Goal: Information Seeking & Learning: Learn about a topic

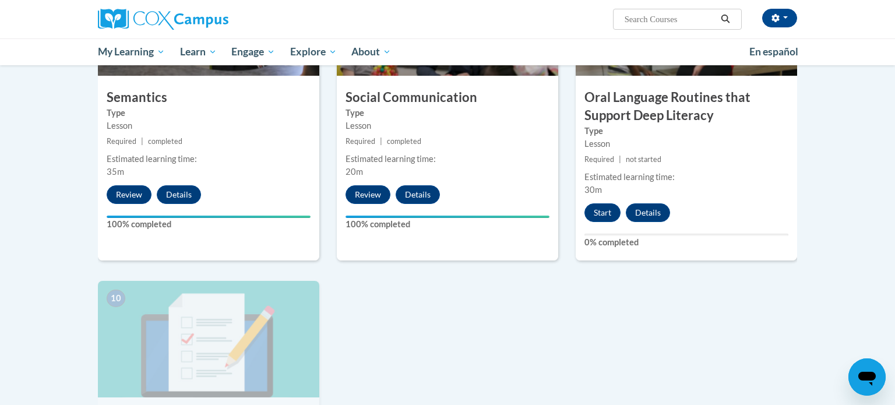
scroll to position [988, 0]
click at [607, 207] on button "Start" at bounding box center [602, 212] width 36 height 19
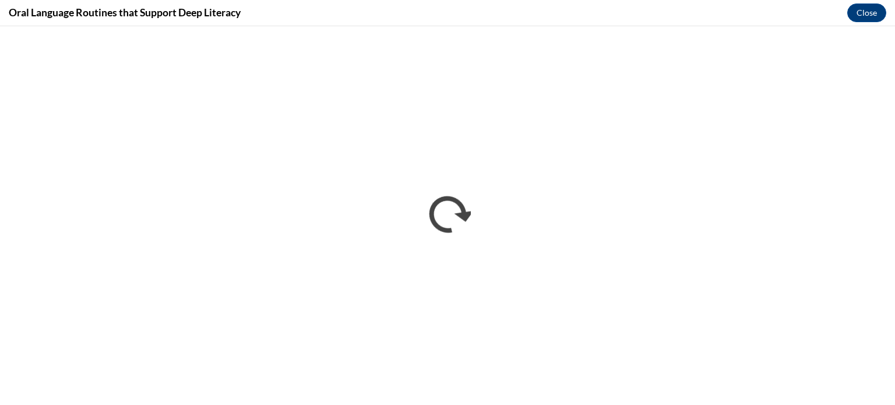
scroll to position [0, 0]
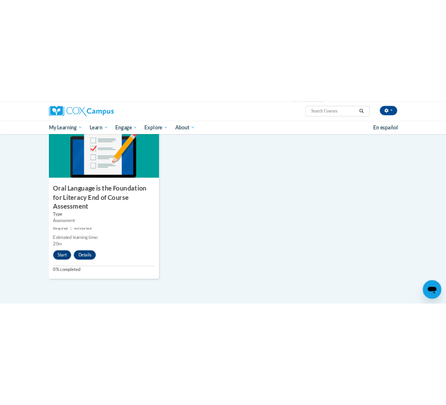
scroll to position [1242, 0]
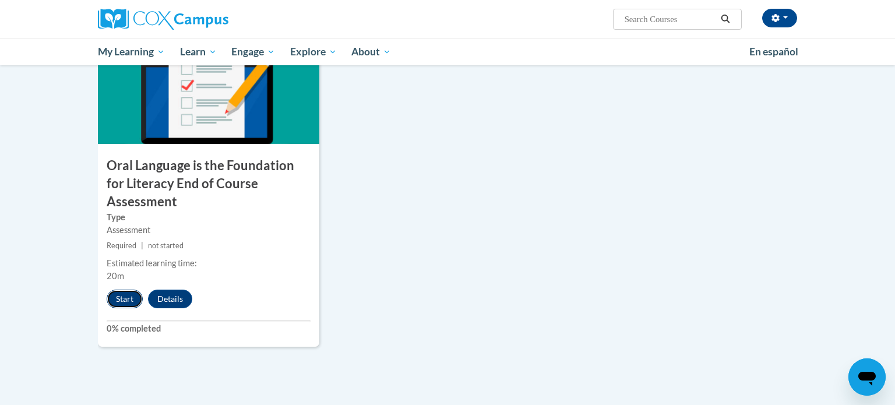
click at [120, 290] on button "Start" at bounding box center [125, 299] width 36 height 19
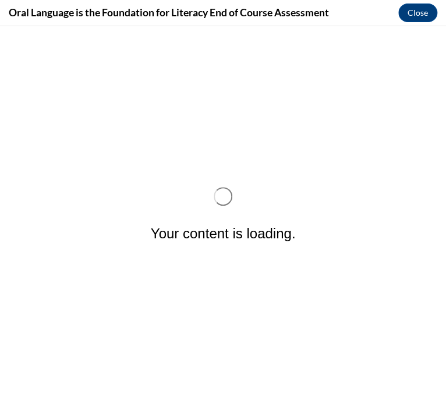
scroll to position [0, 0]
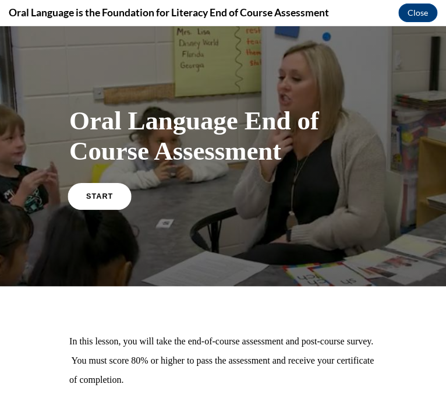
click at [111, 192] on link "START" at bounding box center [100, 195] width 64 height 27
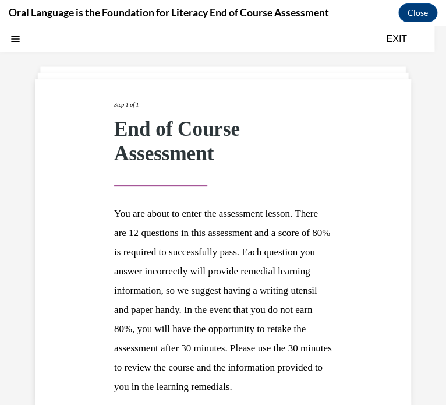
scroll to position [136, 0]
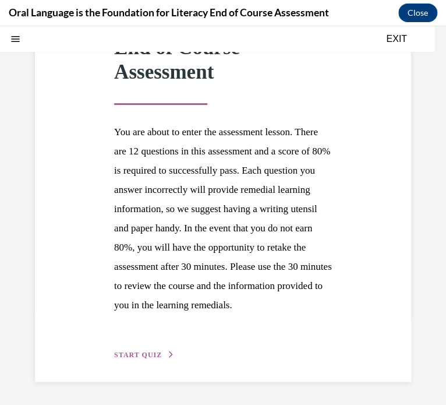
click at [142, 354] on span "START QUIZ" at bounding box center [138, 355] width 48 height 8
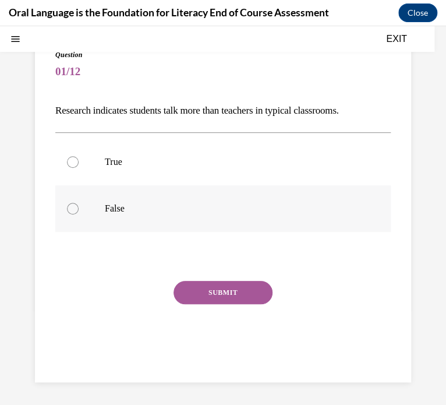
click at [139, 213] on p "False" at bounding box center [233, 209] width 257 height 12
click at [79, 213] on input "False" at bounding box center [73, 209] width 12 height 12
radio input "true"
click at [230, 293] on button "SUBMIT" at bounding box center [223, 292] width 99 height 23
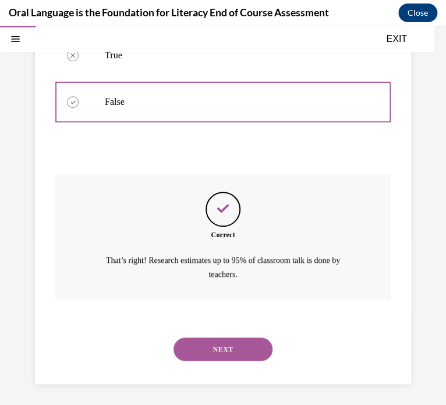
scroll to position [198, 0]
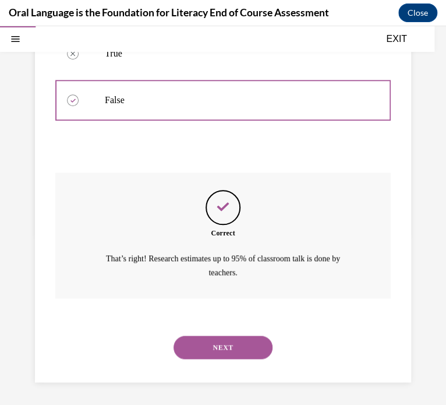
click at [203, 346] on button "NEXT" at bounding box center [223, 347] width 99 height 23
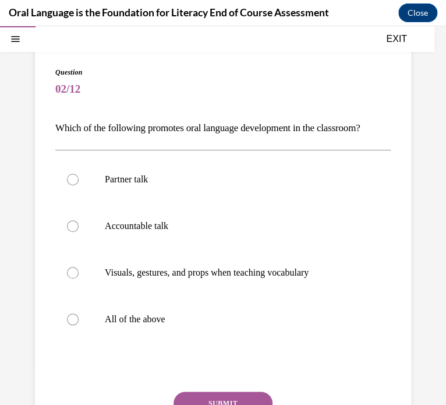
scroll to position [73, 0]
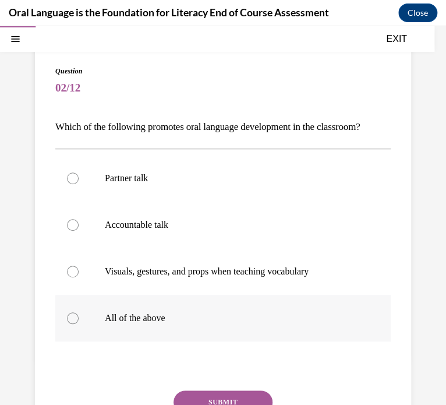
click at [136, 313] on p "All of the above" at bounding box center [233, 318] width 257 height 12
click at [79, 313] on input "All of the above" at bounding box center [73, 318] width 12 height 12
radio input "true"
click at [188, 390] on button "SUBMIT" at bounding box center [223, 401] width 99 height 23
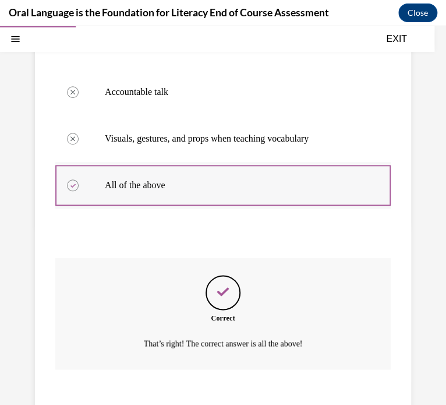
scroll to position [277, 0]
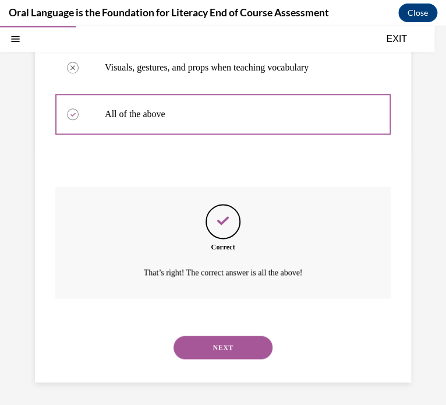
click at [206, 344] on button "NEXT" at bounding box center [223, 347] width 99 height 23
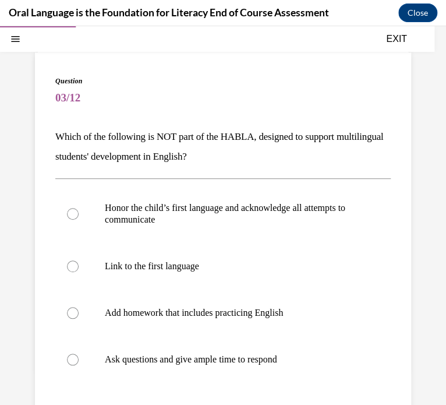
scroll to position [68, 0]
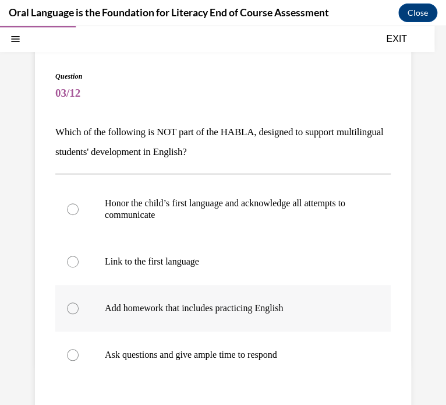
click at [156, 299] on label "Add homework that includes practicing English" at bounding box center [223, 308] width 336 height 47
click at [79, 302] on input "Add homework that includes practicing English" at bounding box center [73, 308] width 12 height 12
radio input "true"
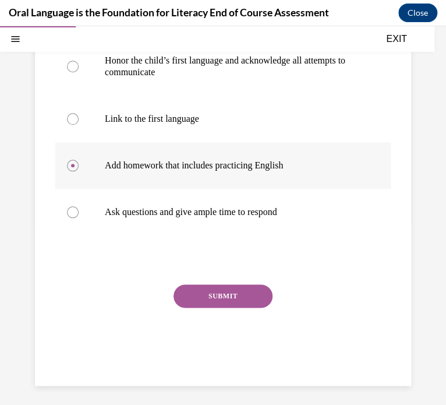
scroll to position [214, 0]
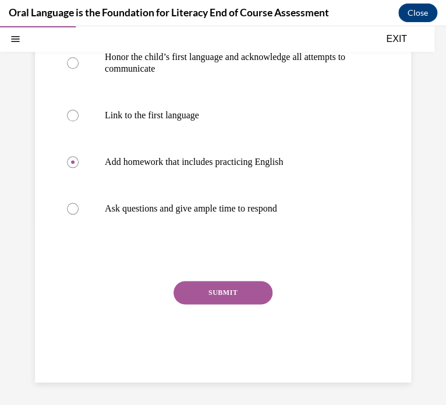
click at [188, 292] on button "SUBMIT" at bounding box center [223, 292] width 99 height 23
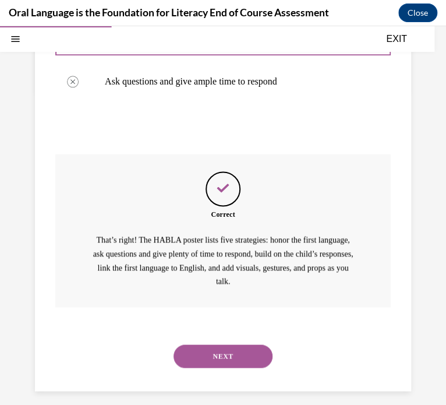
scroll to position [350, 0]
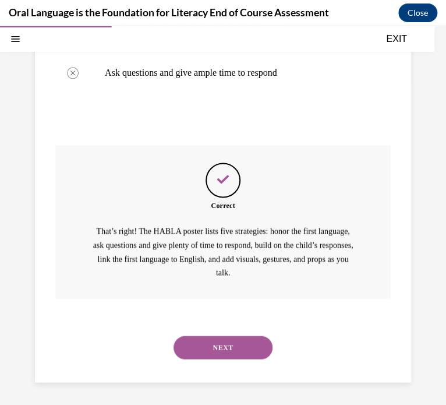
click at [200, 344] on button "NEXT" at bounding box center [223, 347] width 99 height 23
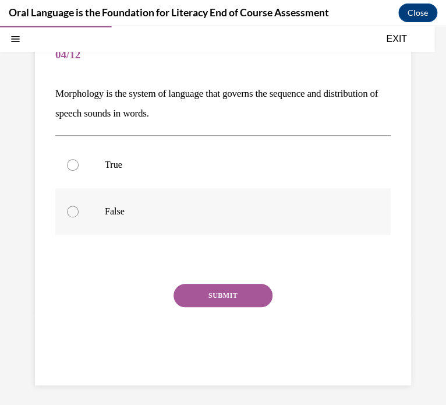
click at [93, 216] on label "False" at bounding box center [223, 211] width 336 height 47
click at [79, 216] on input "False" at bounding box center [73, 212] width 12 height 12
radio input "true"
click at [215, 291] on button "SUBMIT" at bounding box center [223, 295] width 99 height 23
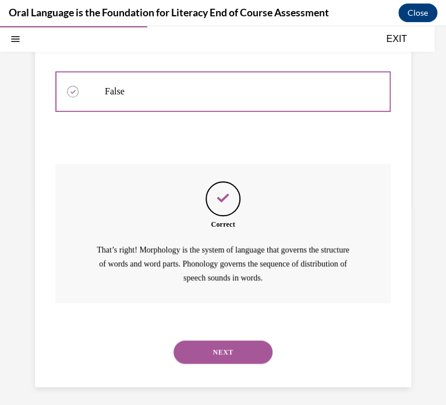
scroll to position [231, 0]
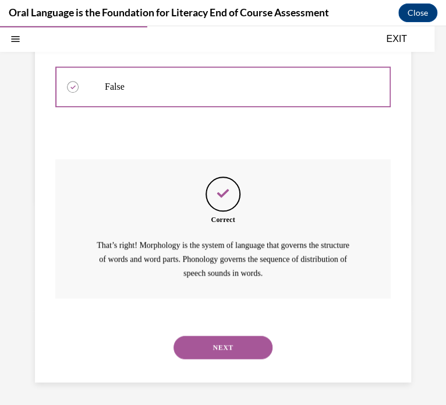
click at [215, 348] on button "NEXT" at bounding box center [223, 347] width 99 height 23
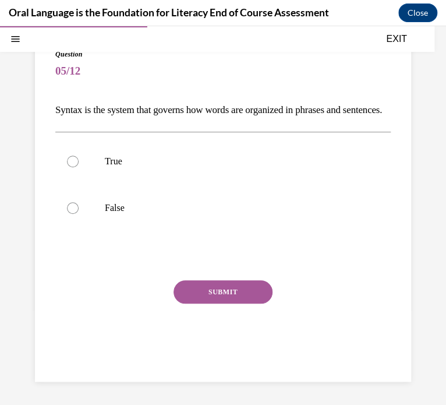
scroll to position [106, 0]
click at [95, 164] on label "True" at bounding box center [223, 161] width 336 height 47
click at [79, 164] on input "True" at bounding box center [73, 162] width 12 height 12
radio input "true"
click at [191, 297] on button "SUBMIT" at bounding box center [223, 291] width 99 height 23
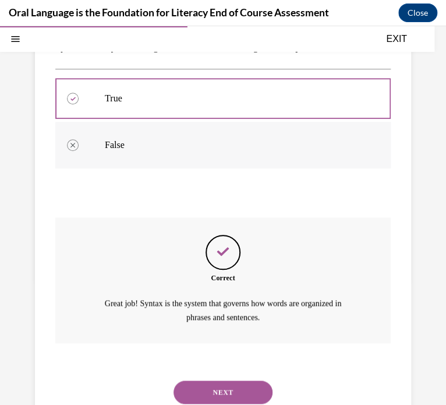
scroll to position [217, 0]
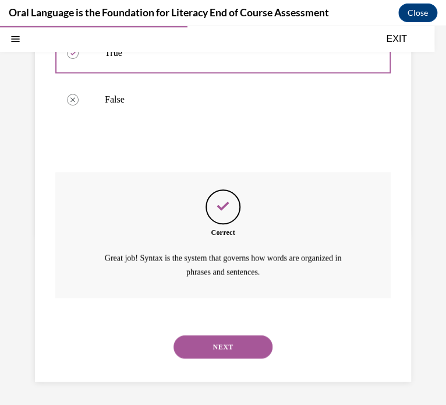
click at [207, 354] on button "NEXT" at bounding box center [223, 346] width 99 height 23
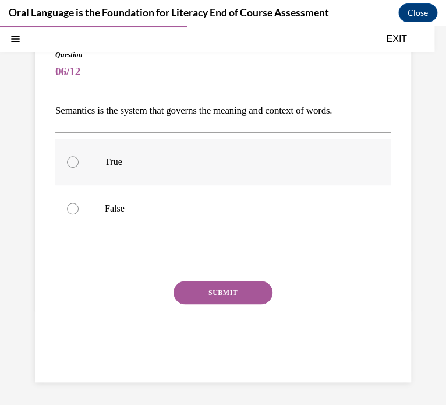
click at [154, 151] on label "True" at bounding box center [223, 162] width 336 height 47
click at [79, 156] on input "True" at bounding box center [73, 162] width 12 height 12
radio input "true"
click at [217, 301] on button "SUBMIT" at bounding box center [223, 292] width 99 height 23
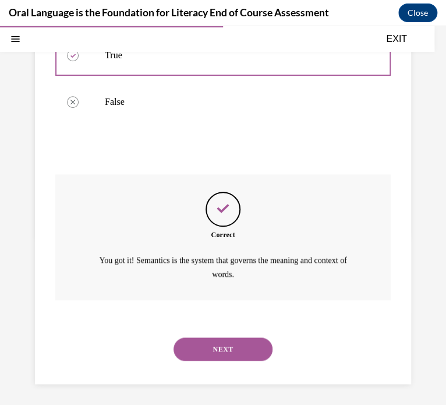
scroll to position [198, 0]
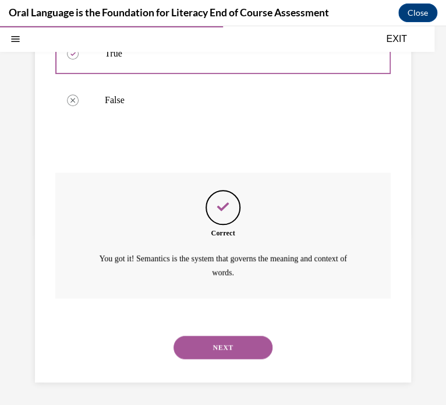
click at [216, 348] on button "NEXT" at bounding box center [223, 347] width 99 height 23
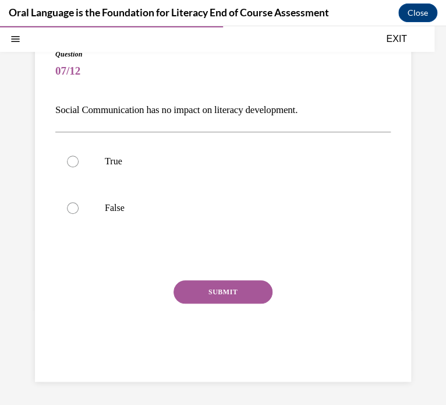
scroll to position [89, 0]
click at [95, 203] on label "False" at bounding box center [223, 208] width 336 height 47
click at [79, 203] on input "False" at bounding box center [73, 209] width 12 height 12
radio input "true"
click at [216, 285] on button "SUBMIT" at bounding box center [223, 292] width 99 height 23
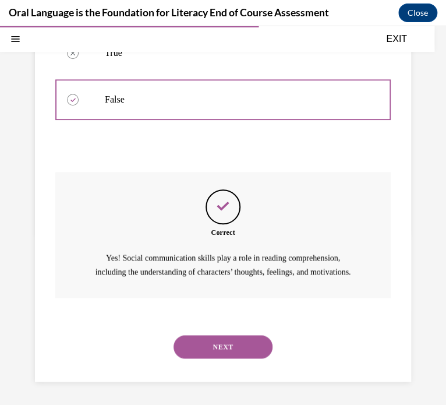
scroll to position [212, 0]
click at [211, 343] on button "NEXT" at bounding box center [223, 346] width 99 height 23
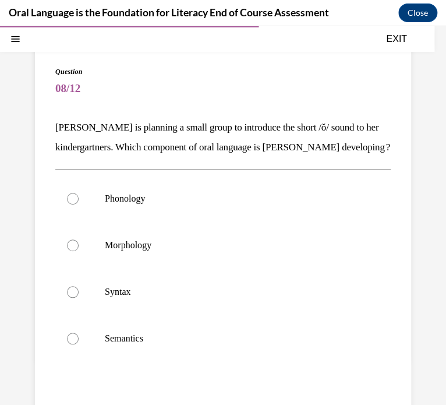
scroll to position [74, 0]
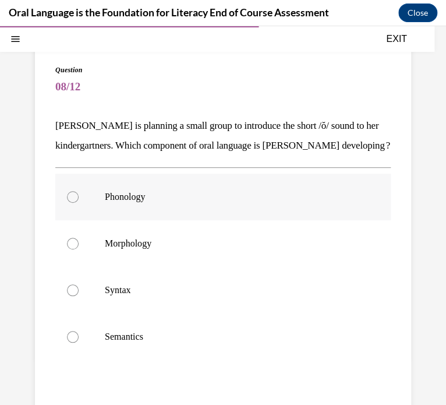
click at [128, 220] on label "Phonology" at bounding box center [223, 197] width 336 height 47
click at [79, 203] on input "Phonology" at bounding box center [73, 197] width 12 height 12
radio input "true"
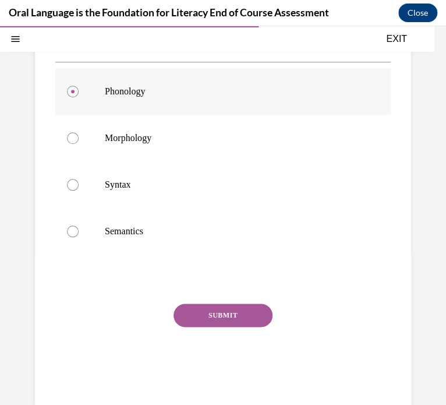
scroll to position [186, 0]
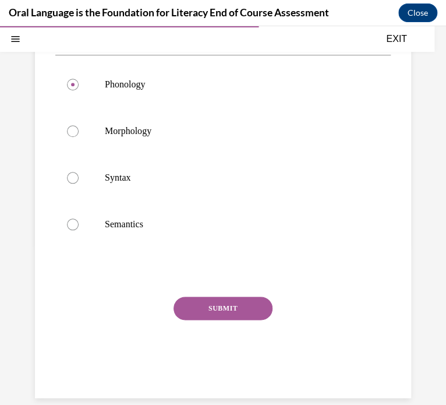
click at [181, 320] on button "SUBMIT" at bounding box center [223, 308] width 99 height 23
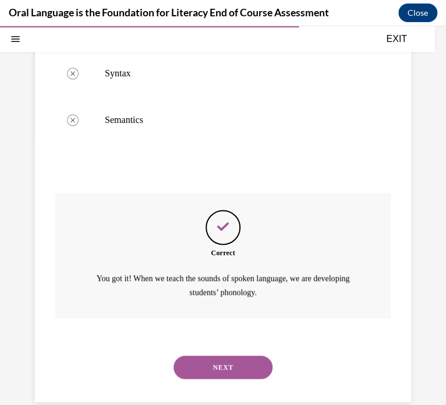
scroll to position [330, 0]
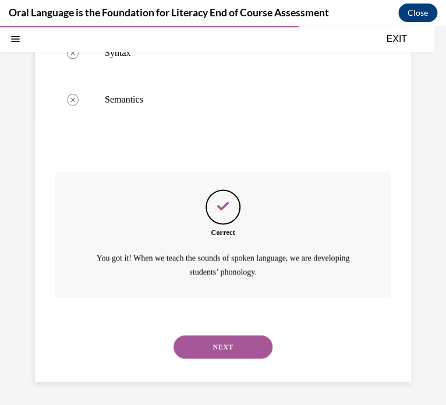
click at [207, 340] on button "NEXT" at bounding box center [223, 346] width 99 height 23
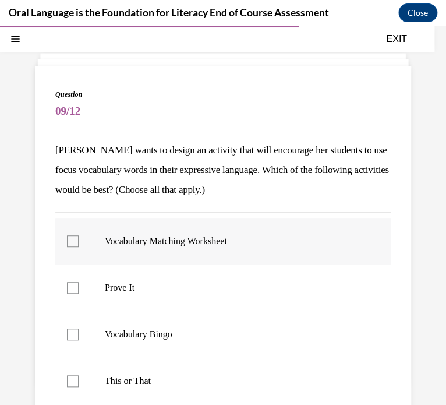
scroll to position [51, 0]
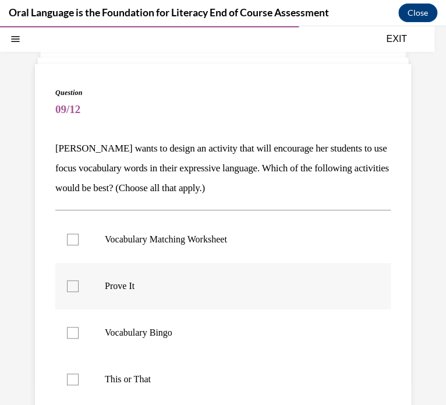
click at [131, 276] on label "Prove It" at bounding box center [223, 286] width 336 height 47
click at [79, 280] on input "Prove It" at bounding box center [73, 286] width 12 height 12
checkbox input "true"
click at [125, 388] on label "This or That" at bounding box center [223, 379] width 336 height 47
click at [79, 385] on input "This or That" at bounding box center [73, 380] width 12 height 12
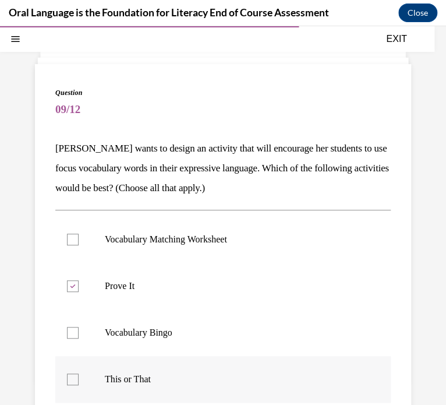
checkbox input "true"
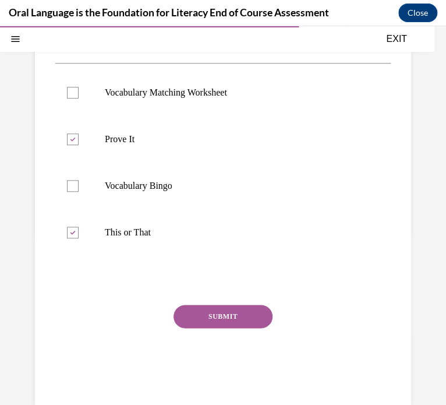
click at [248, 316] on button "SUBMIT" at bounding box center [223, 316] width 99 height 23
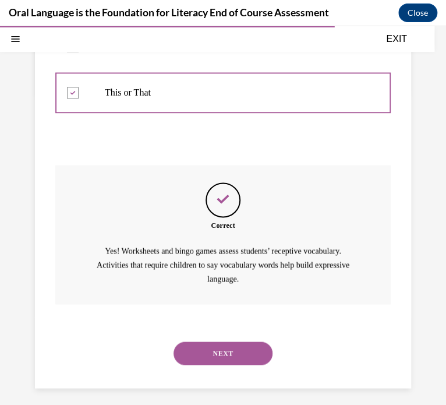
scroll to position [344, 0]
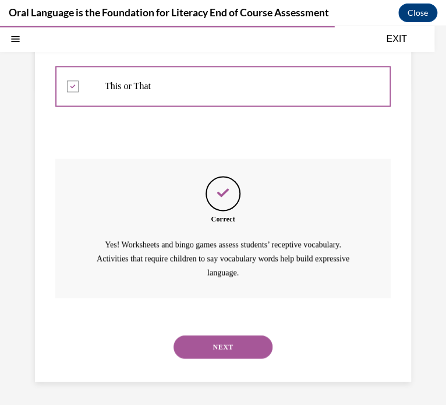
click at [225, 355] on button "NEXT" at bounding box center [223, 346] width 99 height 23
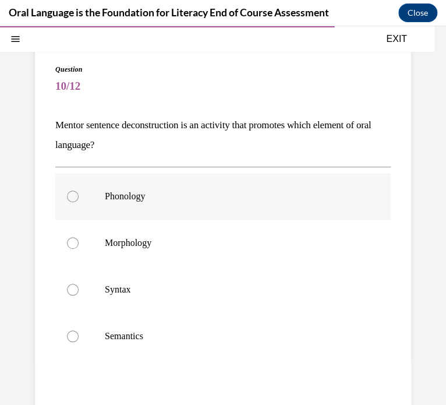
scroll to position [92, 0]
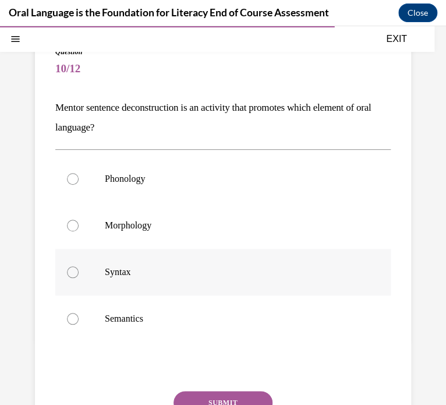
click at [230, 273] on p "Syntax" at bounding box center [233, 272] width 257 height 12
click at [79, 273] on input "Syntax" at bounding box center [73, 272] width 12 height 12
radio input "true"
click at [225, 396] on button "SUBMIT" at bounding box center [223, 402] width 99 height 23
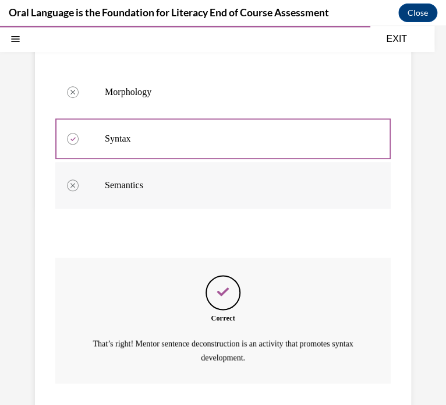
scroll to position [310, 0]
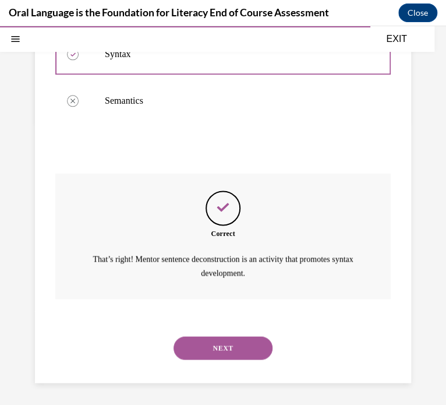
click at [210, 351] on button "NEXT" at bounding box center [223, 347] width 99 height 23
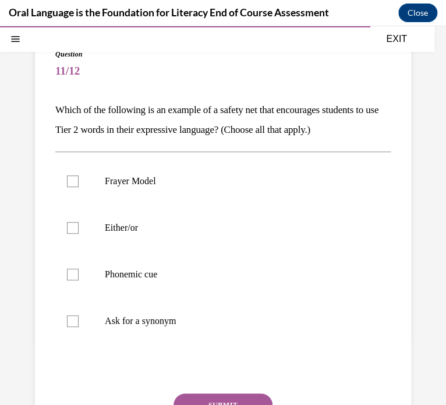
scroll to position [90, 0]
click at [75, 236] on label "Either/or" at bounding box center [223, 227] width 336 height 47
click at [75, 233] on input "Either/or" at bounding box center [73, 227] width 12 height 12
checkbox input "true"
click at [69, 260] on label "Phonemic cue" at bounding box center [223, 274] width 336 height 47
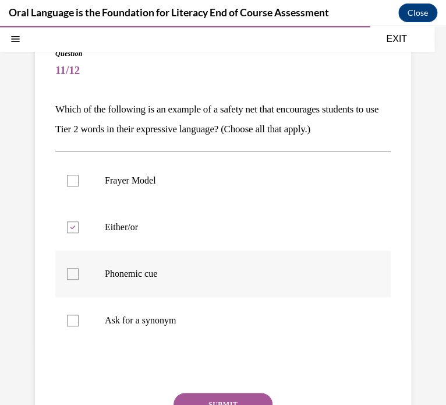
click at [69, 268] on input "Phonemic cue" at bounding box center [73, 274] width 12 height 12
checkbox input "true"
click at [73, 316] on div at bounding box center [73, 321] width 12 height 12
click at [73, 316] on input "Ask for a synonym" at bounding box center [73, 321] width 12 height 12
checkbox input "true"
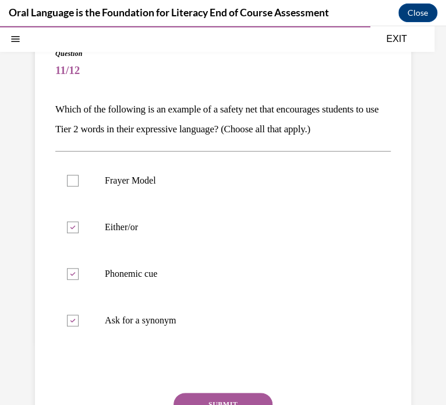
click at [225, 394] on button "SUBMIT" at bounding box center [223, 404] width 99 height 23
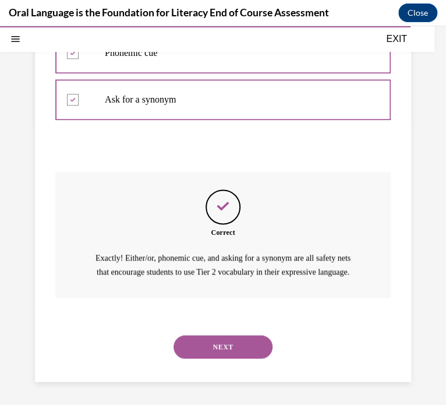
scroll to position [324, 0]
click at [219, 346] on button "NEXT" at bounding box center [223, 346] width 99 height 23
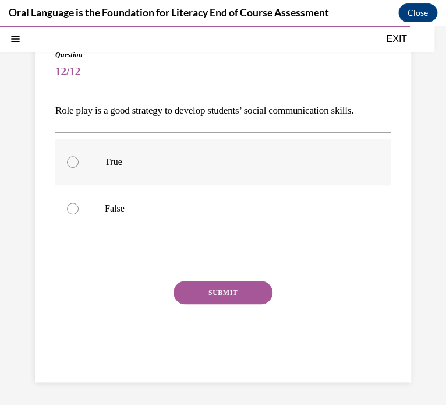
click at [210, 163] on p "True" at bounding box center [233, 162] width 257 height 12
click at [79, 163] on input "True" at bounding box center [73, 162] width 12 height 12
radio input "true"
click at [239, 294] on button "SUBMIT" at bounding box center [223, 292] width 99 height 23
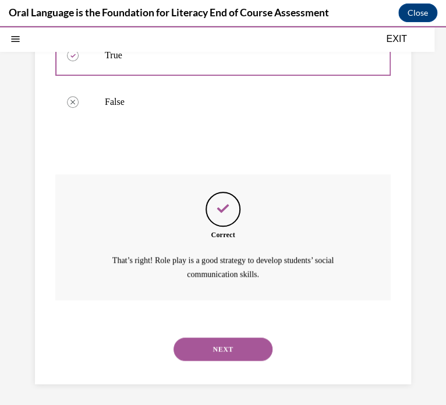
scroll to position [198, 0]
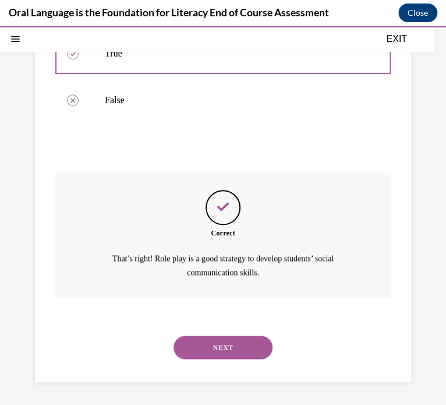
click at [229, 343] on button "NEXT" at bounding box center [223, 347] width 99 height 23
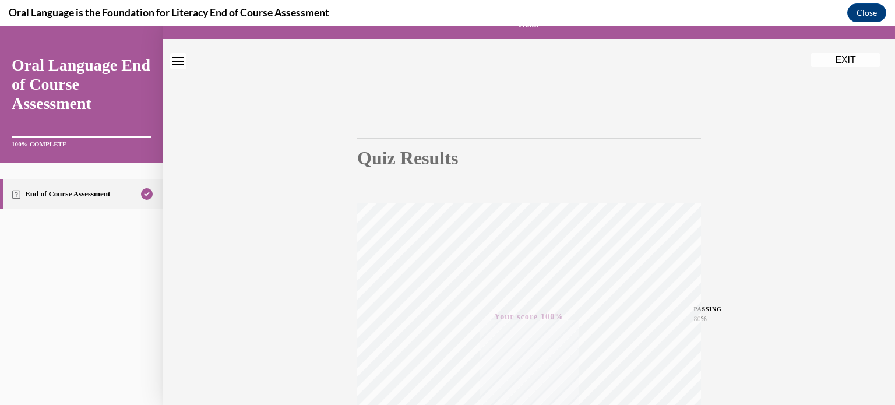
scroll to position [0, 0]
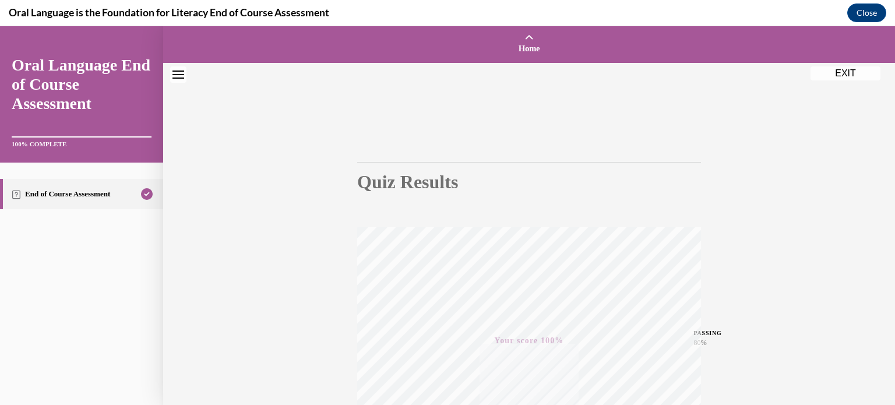
click at [834, 76] on button "EXIT" at bounding box center [846, 73] width 70 height 14
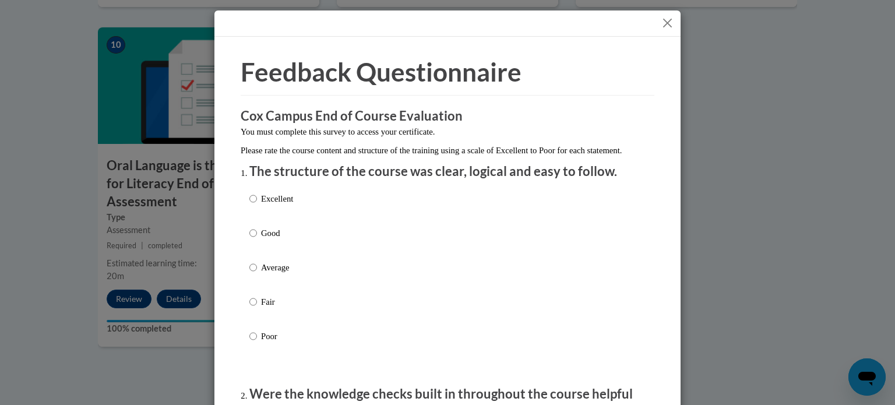
click at [286, 239] on p "Good" at bounding box center [277, 233] width 32 height 13
click at [257, 239] on input "Good" at bounding box center [253, 233] width 8 height 13
radio input "true"
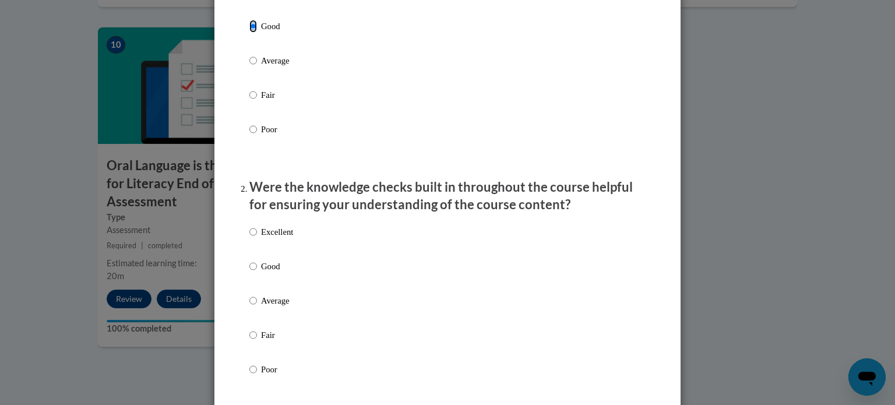
scroll to position [212, 0]
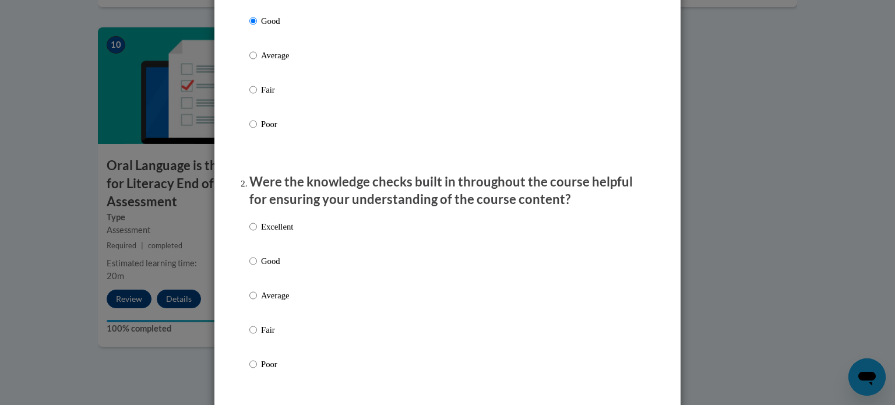
click at [273, 267] on p "Good" at bounding box center [277, 261] width 32 height 13
click at [257, 267] on input "Good" at bounding box center [253, 261] width 8 height 13
radio input "true"
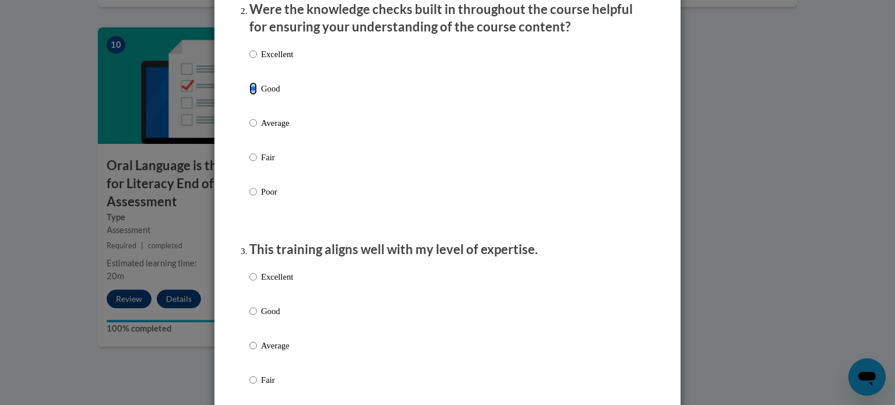
scroll to position [391, 0]
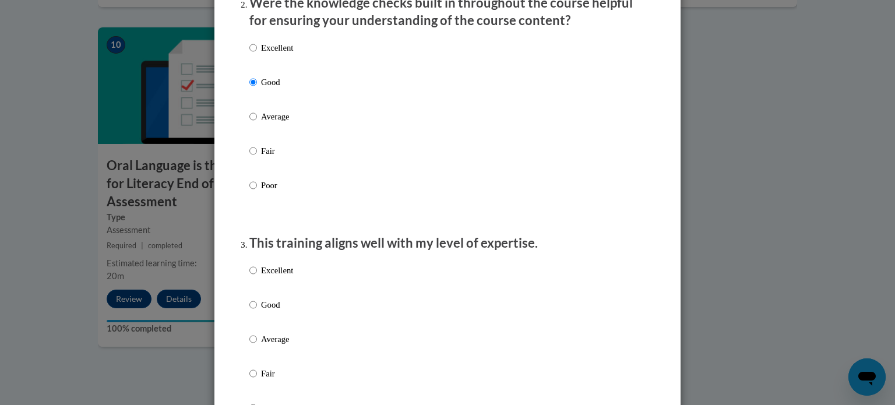
click at [273, 267] on li "This training aligns well with my level of expertise. Excellent Good Average Fa…" at bounding box center [447, 341] width 396 height 214
click at [265, 311] on p "Good" at bounding box center [277, 304] width 32 height 13
click at [257, 311] on input "Good" at bounding box center [253, 304] width 8 height 13
radio input "true"
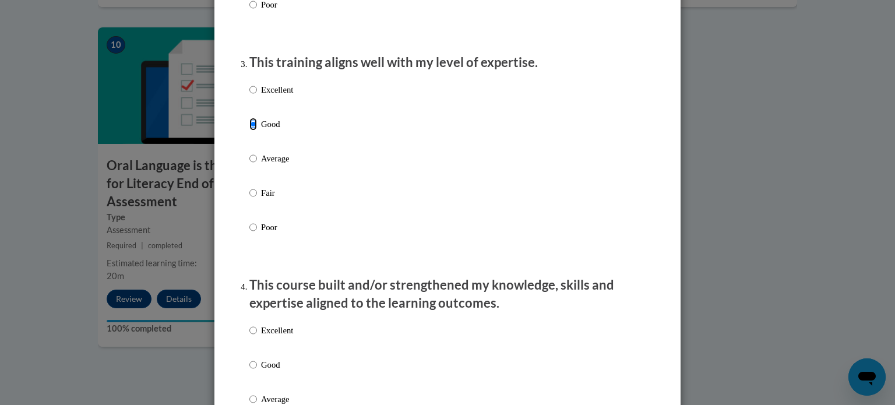
scroll to position [576, 0]
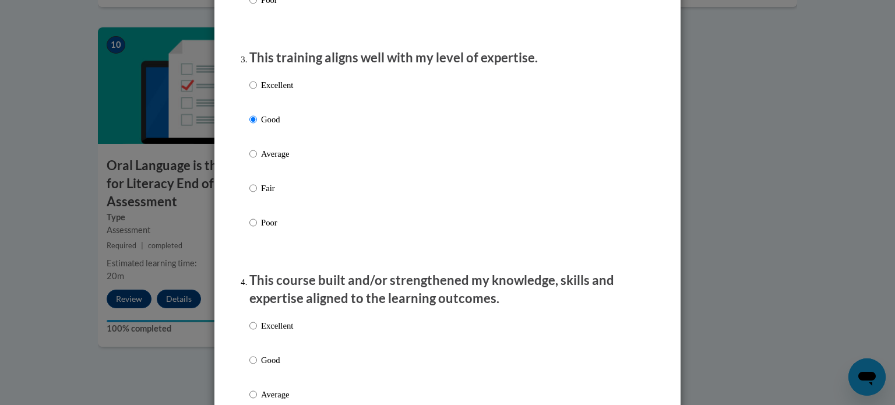
click at [259, 367] on label "Good" at bounding box center [271, 369] width 44 height 31
click at [257, 367] on input "Good" at bounding box center [253, 360] width 8 height 13
radio input "true"
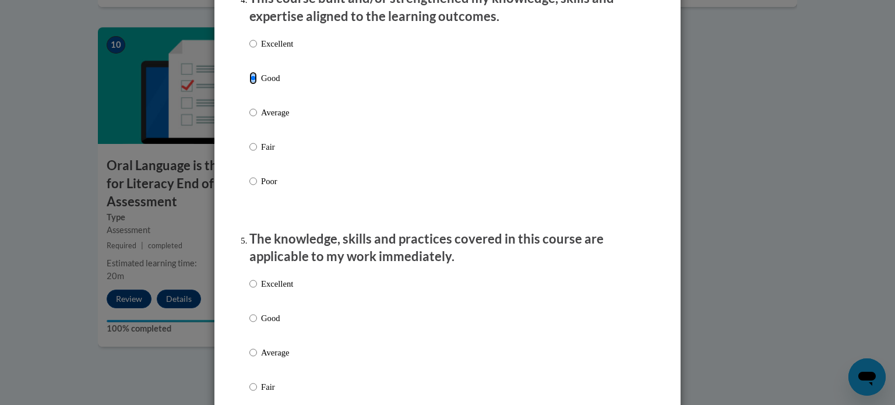
scroll to position [869, 0]
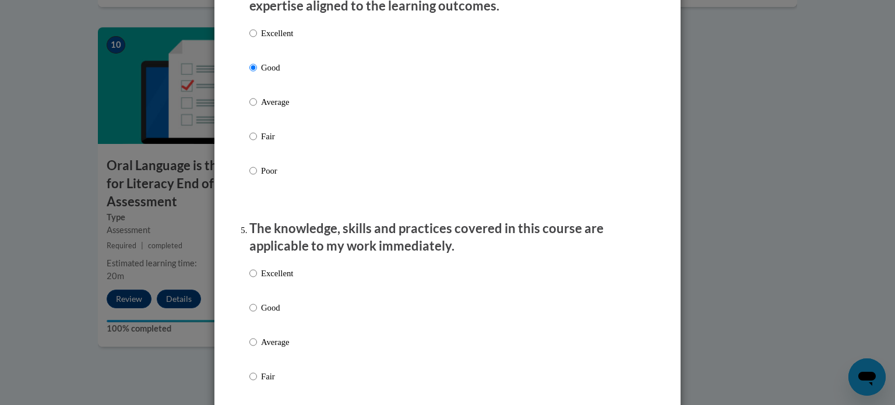
click at [268, 327] on label "Good" at bounding box center [271, 316] width 44 height 31
click at [257, 314] on input "Good" at bounding box center [253, 307] width 8 height 13
radio input "true"
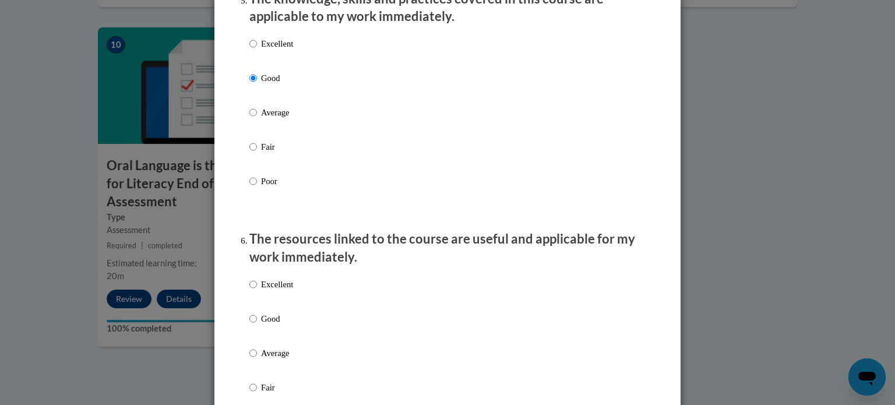
click at [268, 325] on p "Good" at bounding box center [277, 318] width 32 height 13
click at [257, 325] on input "Good" at bounding box center [253, 318] width 8 height 13
radio input "true"
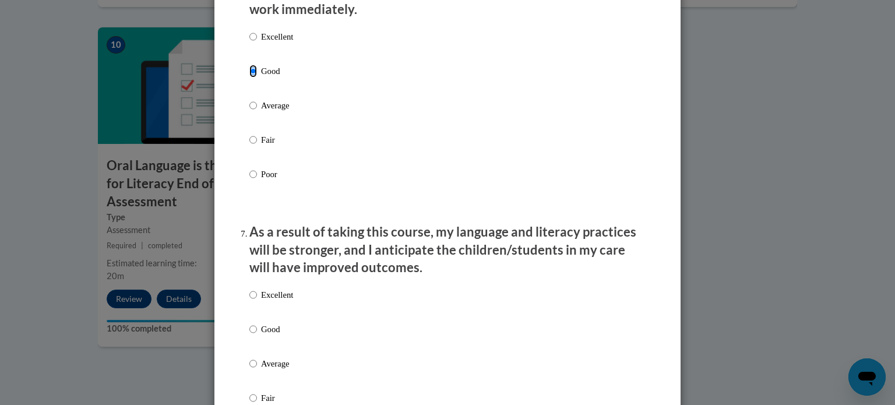
scroll to position [1347, 0]
click at [266, 335] on p "Good" at bounding box center [277, 328] width 32 height 13
click at [257, 335] on input "Good" at bounding box center [253, 328] width 8 height 13
radio input "true"
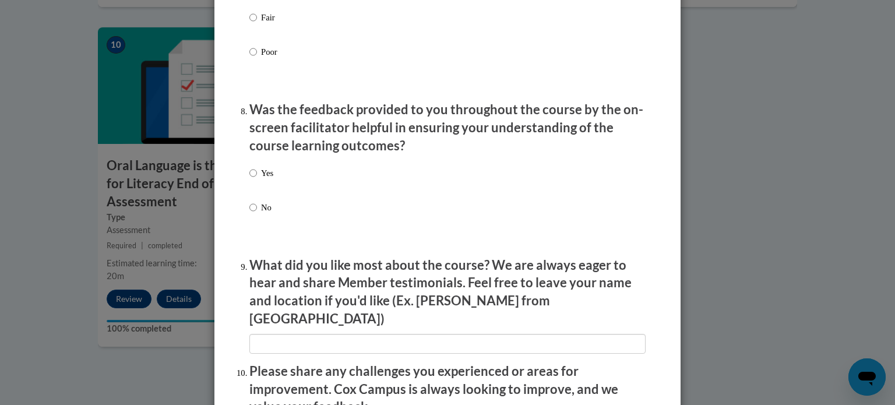
scroll to position [2021, 0]
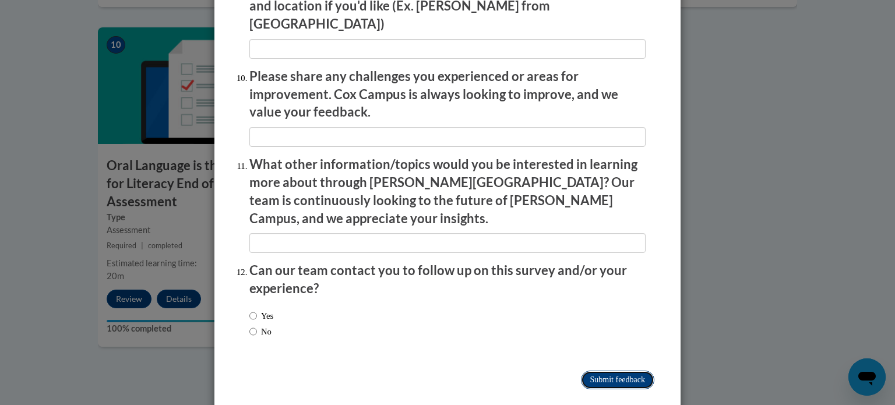
click at [644, 371] on input "Submit feedback" at bounding box center [617, 380] width 73 height 19
click at [626, 371] on input "Submitting" at bounding box center [617, 380] width 73 height 19
click at [251, 325] on input "No" at bounding box center [253, 331] width 8 height 13
radio input "true"
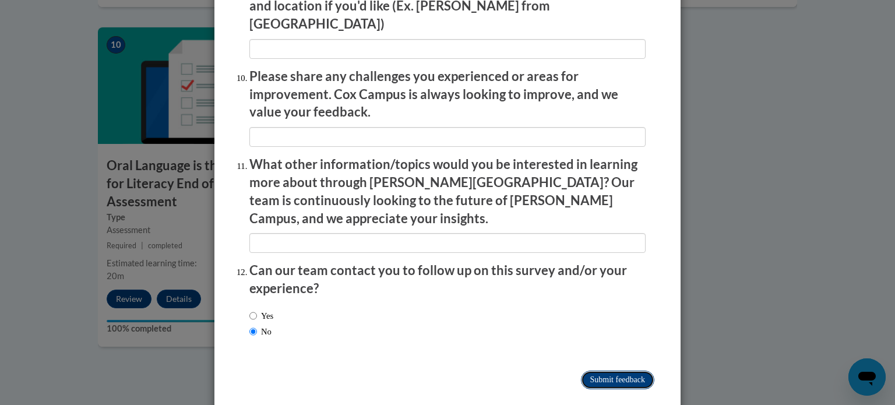
click at [594, 371] on input "Submitting" at bounding box center [617, 380] width 73 height 19
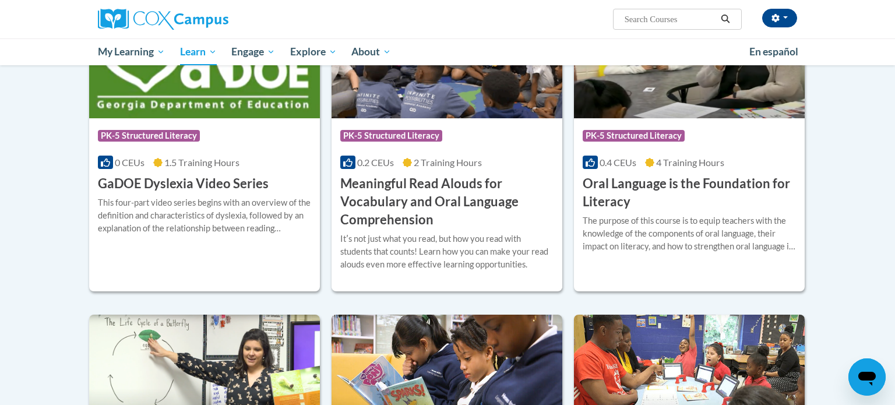
scroll to position [731, 0]
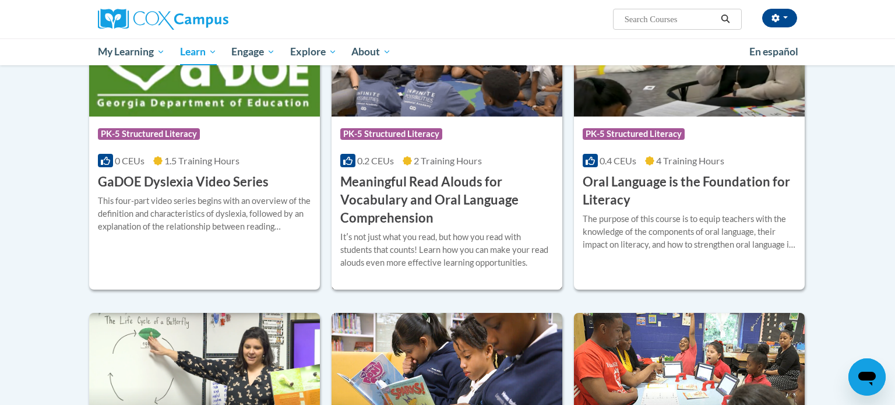
click at [368, 216] on h3 "Meaningful Read Alouds for Vocabulary and Oral Language Comprehension" at bounding box center [446, 200] width 213 height 54
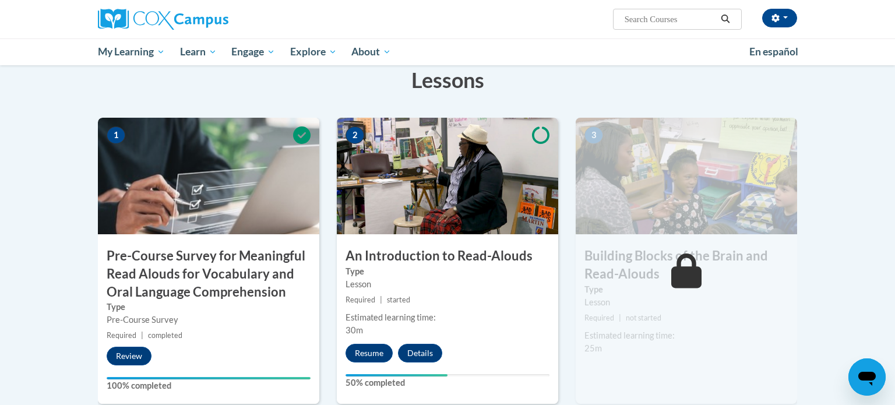
scroll to position [215, 0]
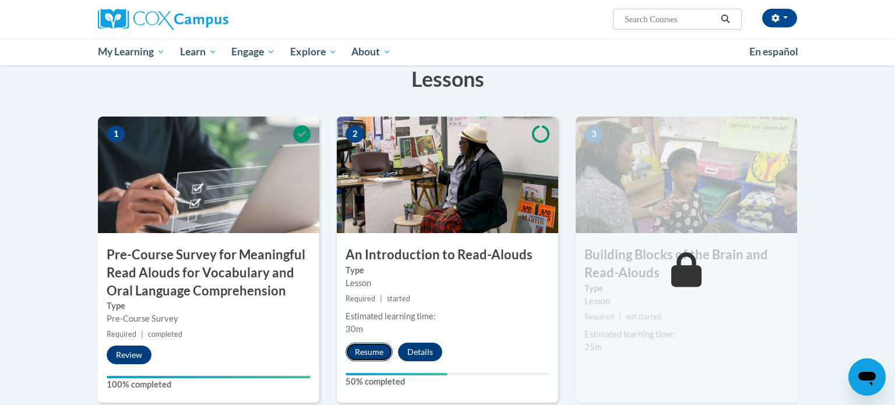
click at [367, 357] on button "Resume" at bounding box center [369, 352] width 47 height 19
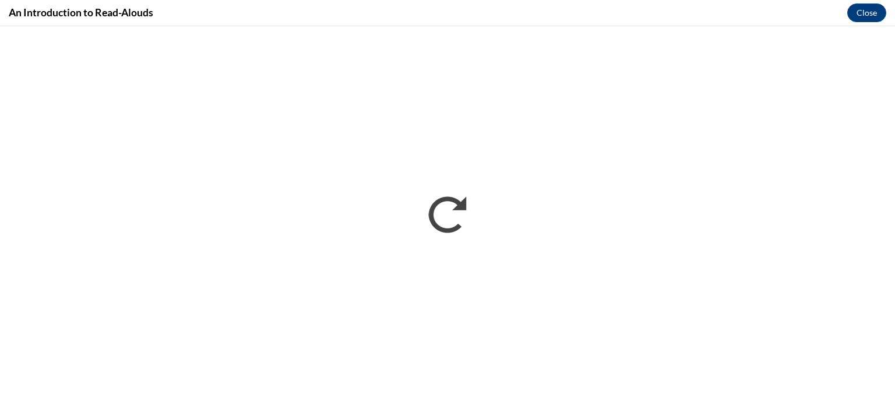
scroll to position [0, 0]
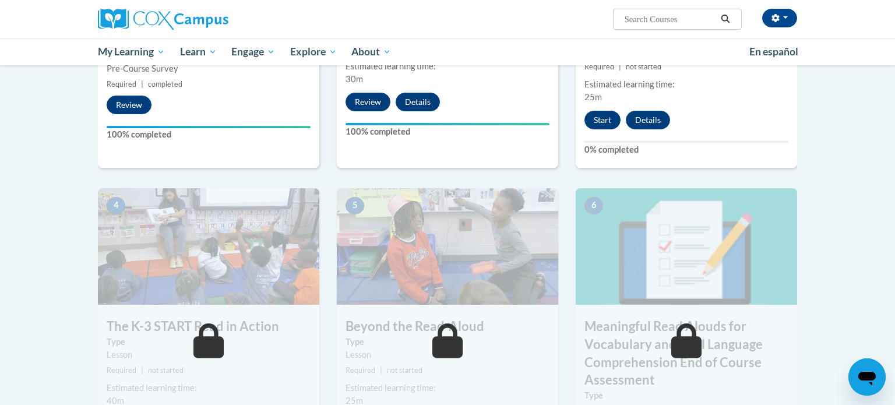
scroll to position [466, 0]
click at [604, 117] on button "Start" at bounding box center [602, 119] width 36 height 19
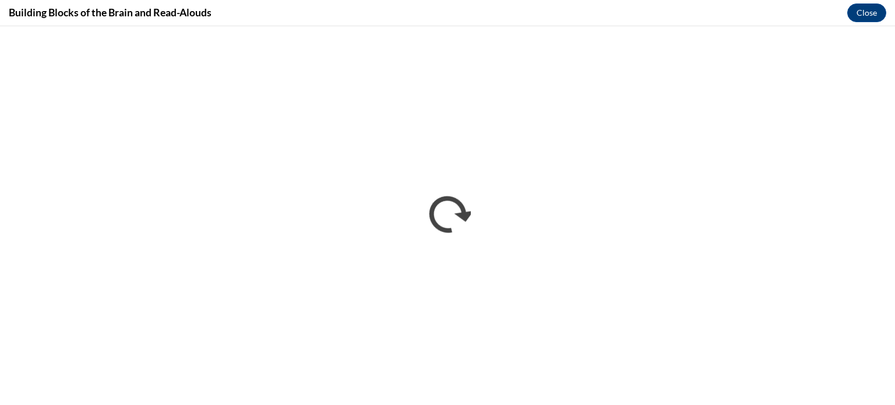
scroll to position [0, 0]
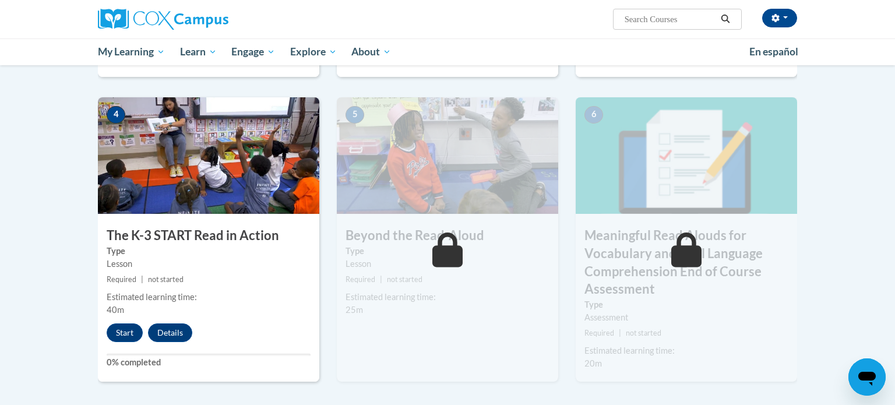
scroll to position [561, 0]
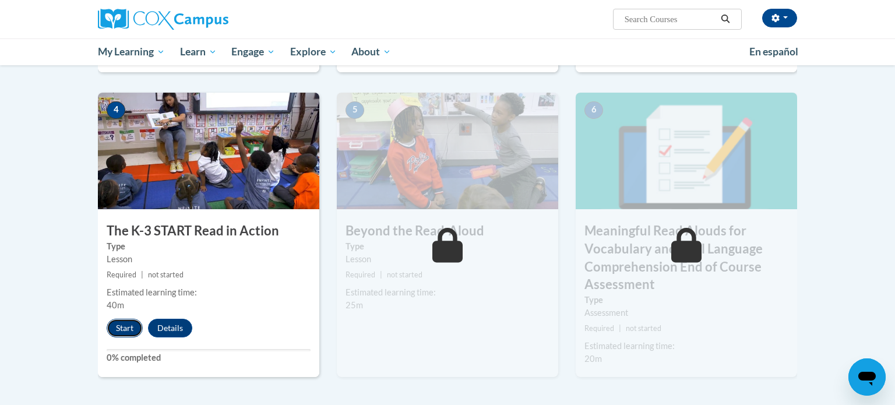
click at [133, 327] on button "Start" at bounding box center [125, 328] width 36 height 19
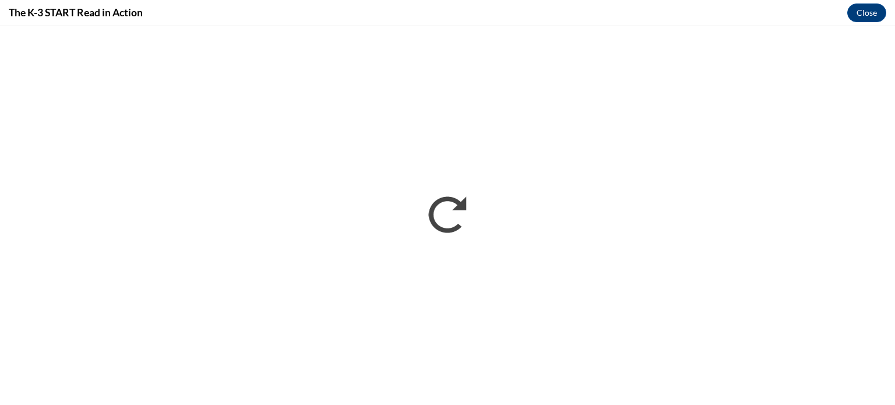
scroll to position [0, 0]
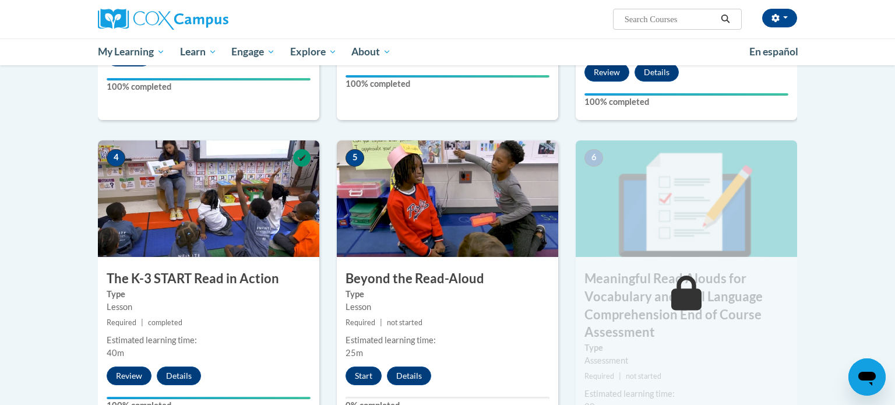
scroll to position [538, 0]
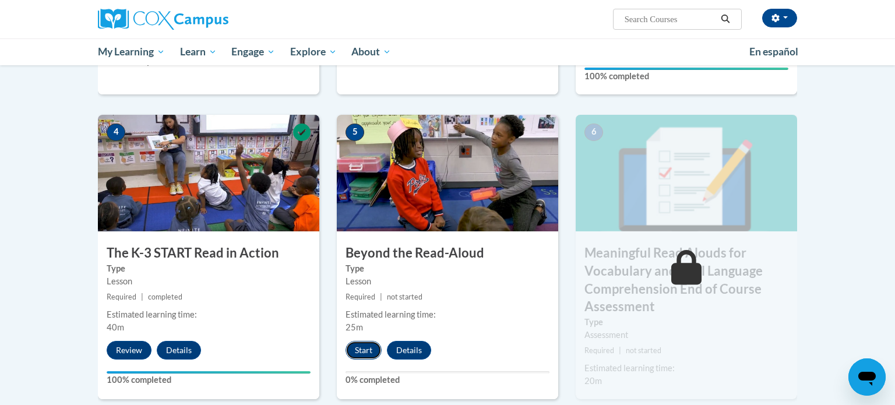
click at [368, 348] on button "Start" at bounding box center [364, 350] width 36 height 19
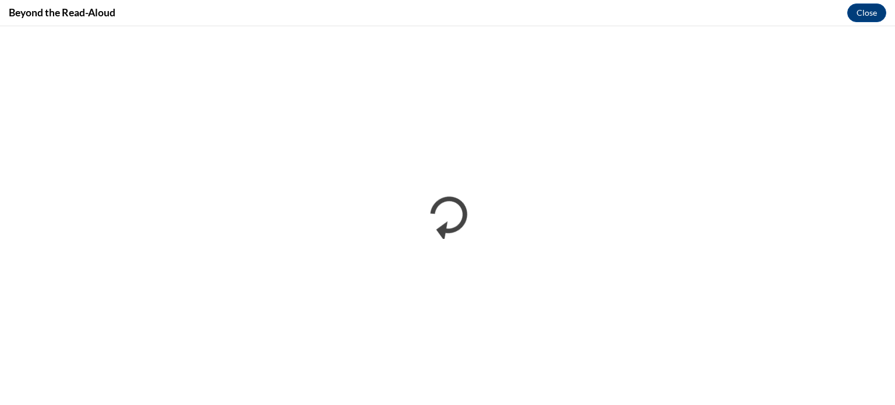
scroll to position [0, 0]
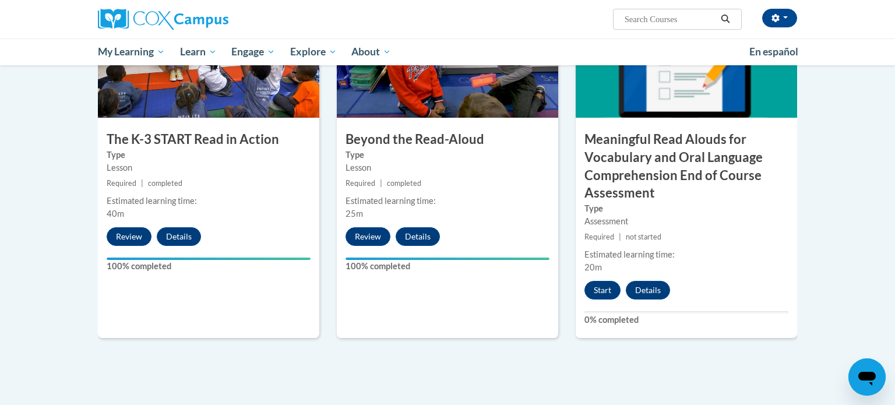
scroll to position [660, 0]
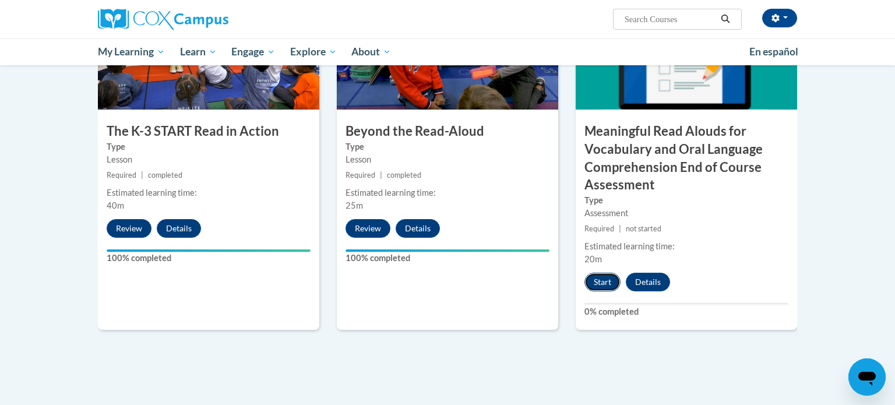
click at [610, 281] on button "Start" at bounding box center [602, 282] width 36 height 19
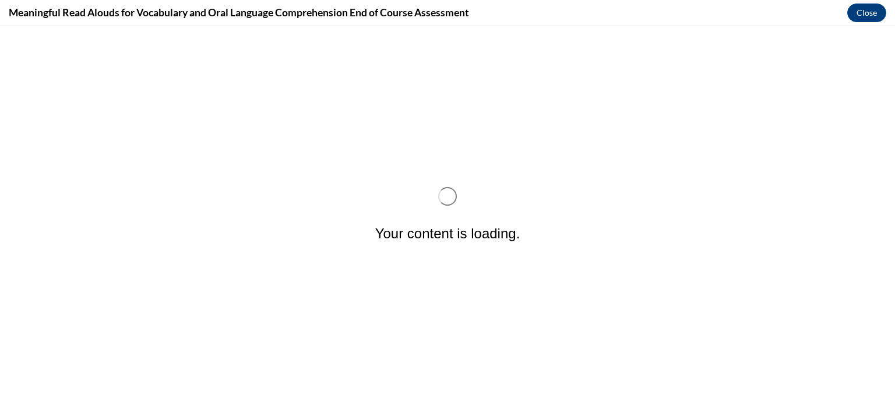
scroll to position [0, 0]
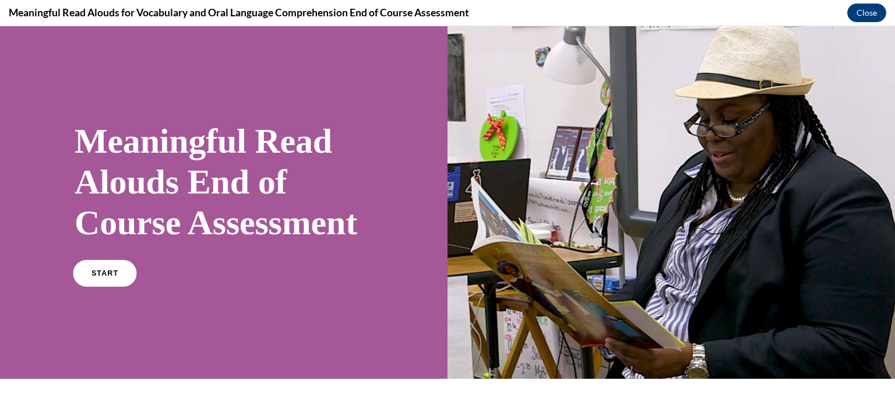
click at [109, 287] on link "START" at bounding box center [105, 273] width 64 height 27
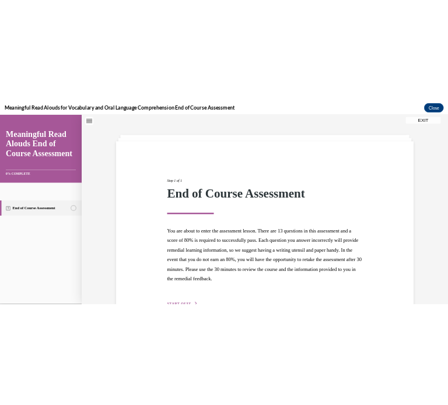
scroll to position [110, 0]
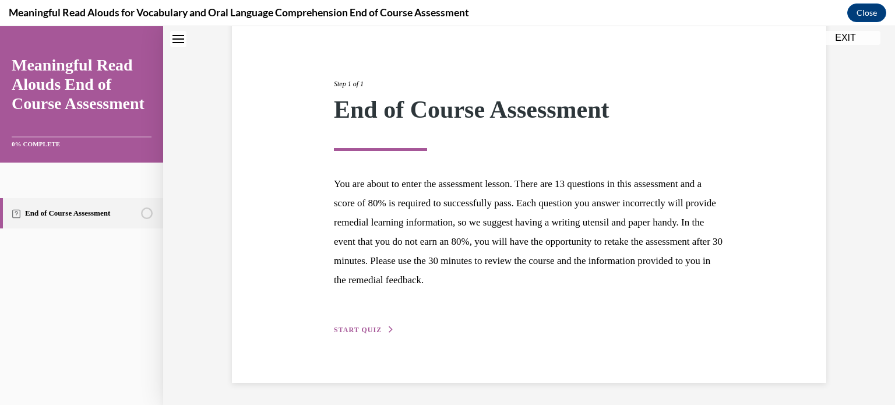
click at [360, 325] on button "START QUIZ" at bounding box center [364, 330] width 61 height 10
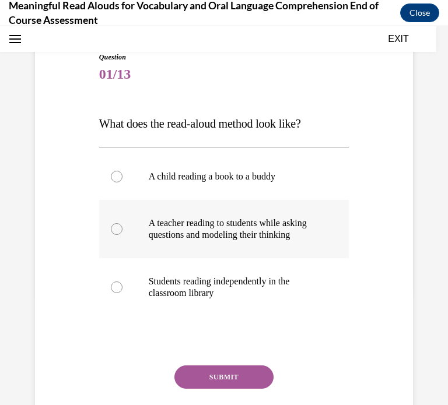
click at [124, 238] on label "A teacher reading to students while asking questions and modeling their thinking" at bounding box center [224, 229] width 250 height 58
click at [122, 235] on input "A teacher reading to students while asking questions and modeling their thinking" at bounding box center [117, 229] width 12 height 12
radio input "true"
click at [230, 383] on button "SUBMIT" at bounding box center [223, 376] width 99 height 23
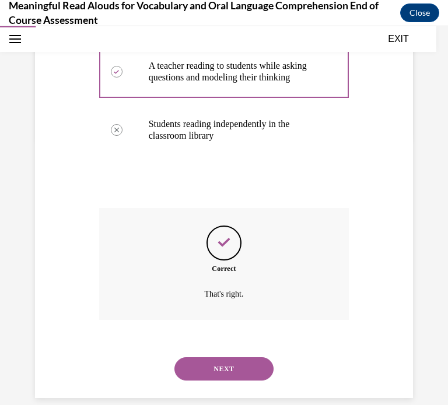
scroll to position [295, 0]
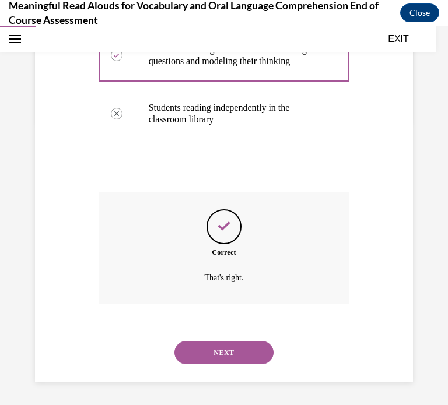
click at [224, 360] on button "NEXT" at bounding box center [223, 352] width 99 height 23
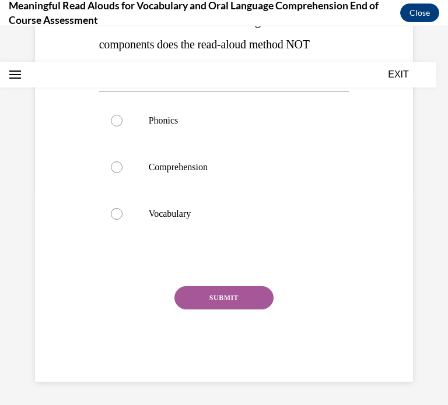
scroll to position [0, 0]
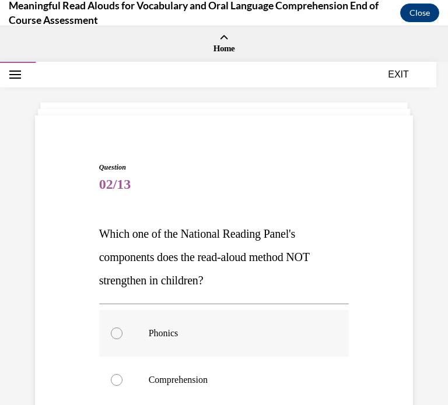
click at [176, 322] on label "Phonics" at bounding box center [224, 333] width 250 height 47
click at [122, 327] on input "Phonics" at bounding box center [117, 333] width 12 height 12
radio input "true"
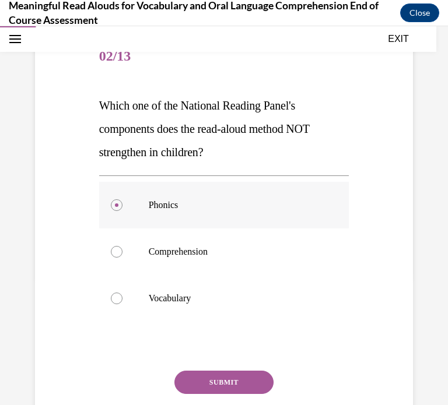
scroll to position [212, 0]
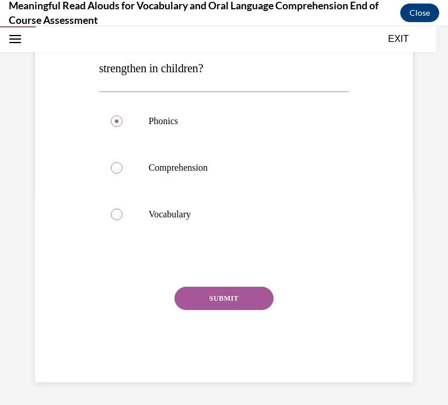
click at [198, 300] on button "SUBMIT" at bounding box center [223, 298] width 99 height 23
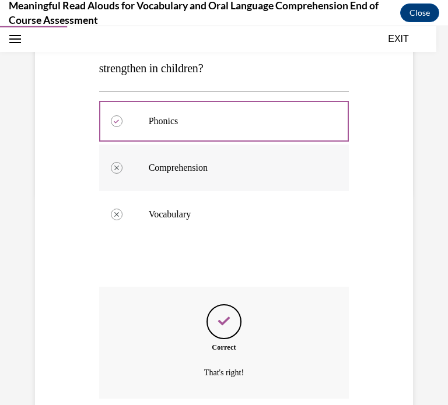
scroll to position [306, 0]
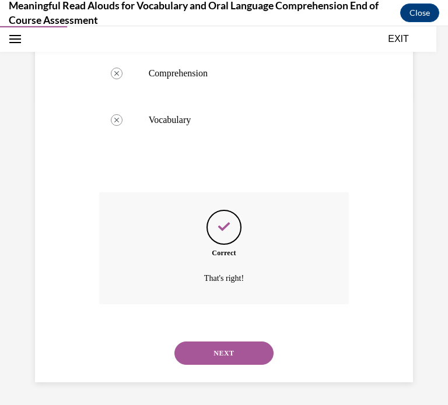
click at [200, 351] on button "NEXT" at bounding box center [223, 352] width 99 height 23
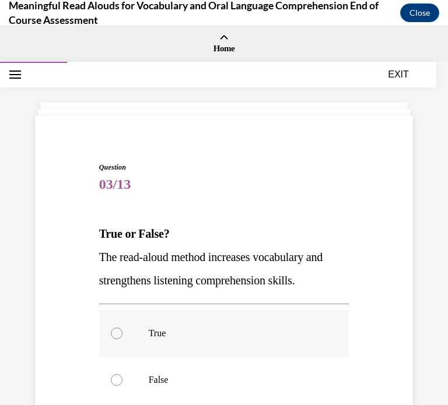
click at [142, 329] on label "True" at bounding box center [224, 333] width 250 height 47
click at [122, 329] on input "True" at bounding box center [117, 333] width 12 height 12
radio input "true"
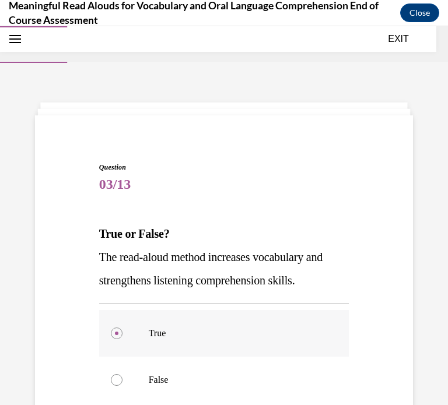
scroll to position [165, 0]
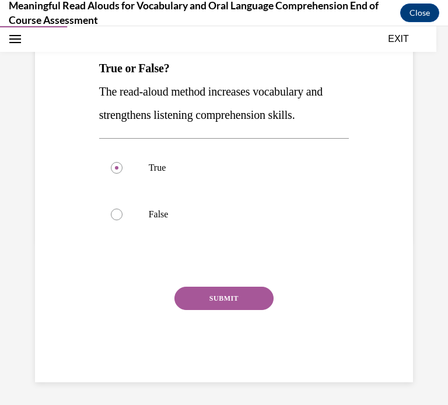
click at [187, 304] on button "SUBMIT" at bounding box center [223, 298] width 99 height 23
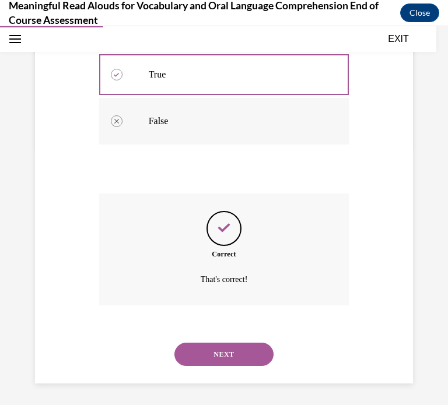
scroll to position [260, 0]
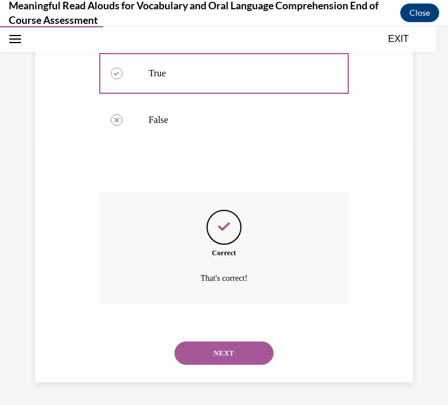
click at [199, 356] on button "NEXT" at bounding box center [223, 352] width 99 height 23
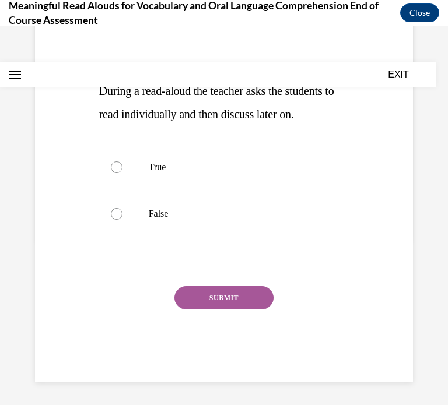
scroll to position [0, 0]
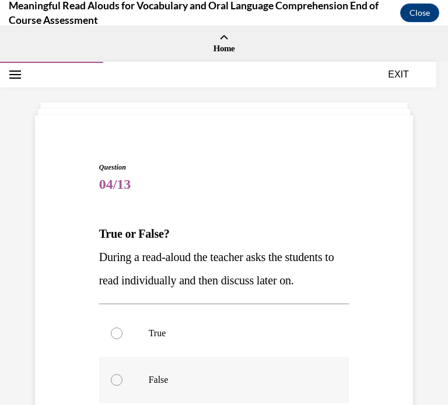
click at [150, 386] on label "False" at bounding box center [224, 380] width 250 height 47
click at [122, 386] on input "False" at bounding box center [117, 380] width 12 height 12
radio input "true"
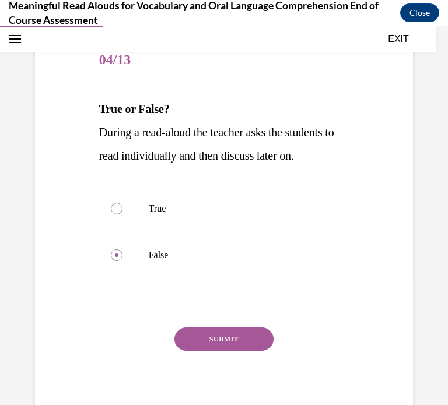
scroll to position [165, 0]
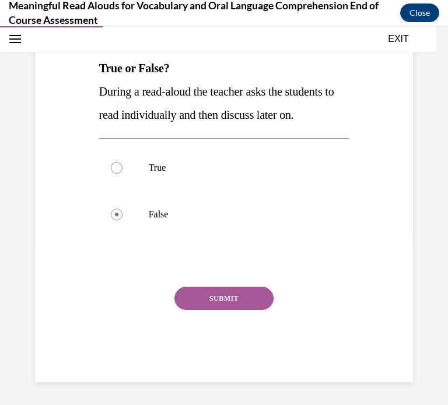
click at [198, 302] on button "SUBMIT" at bounding box center [223, 298] width 99 height 23
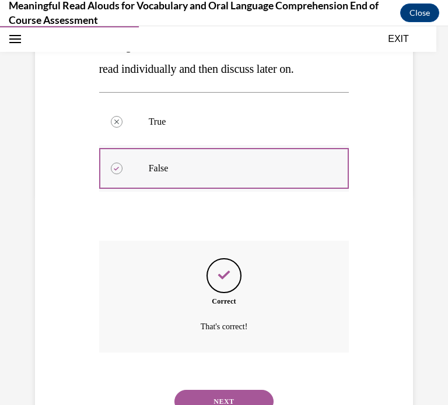
scroll to position [260, 0]
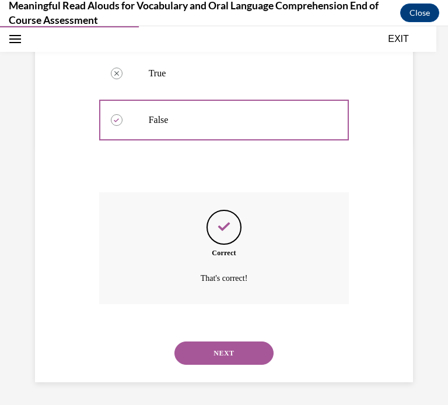
click at [194, 359] on button "NEXT" at bounding box center [223, 352] width 99 height 23
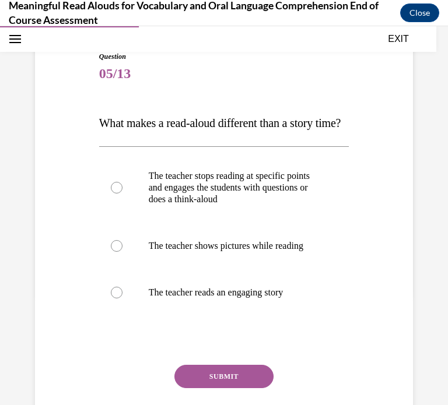
scroll to position [118, 0]
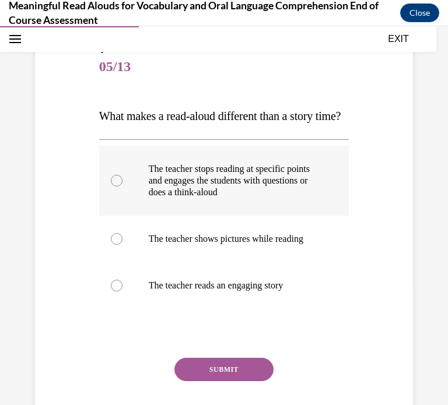
click at [178, 216] on label "The teacher stops reading at specific points and engages the students with ques…" at bounding box center [224, 181] width 250 height 70
click at [122, 186] on input "The teacher stops reading at specific points and engages the students with ques…" at bounding box center [117, 181] width 12 height 12
radio input "true"
click at [202, 381] on button "SUBMIT" at bounding box center [223, 369] width 99 height 23
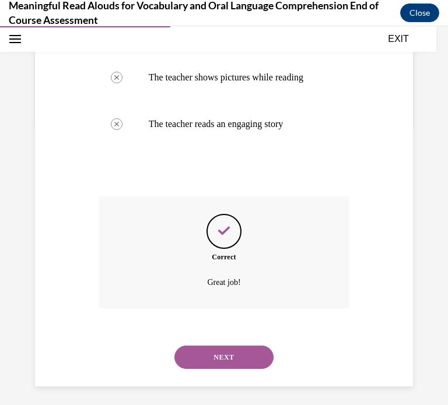
scroll to position [306, 0]
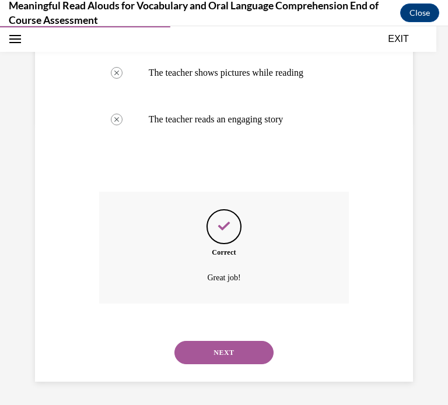
click at [213, 358] on button "NEXT" at bounding box center [223, 352] width 99 height 23
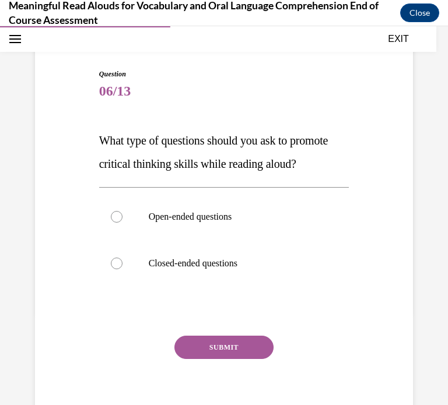
scroll to position [122, 0]
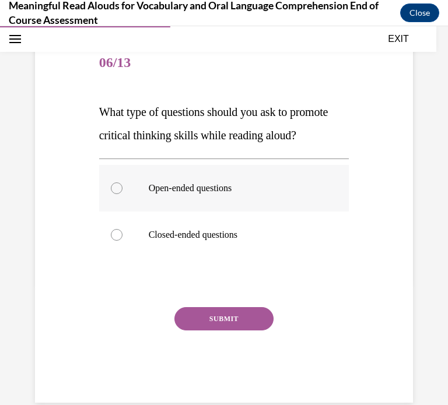
click at [196, 194] on p "Open-ended questions" at bounding box center [234, 188] width 171 height 12
click at [122, 194] on input "Open-ended questions" at bounding box center [117, 188] width 12 height 12
radio input "true"
click at [228, 330] on button "SUBMIT" at bounding box center [223, 318] width 99 height 23
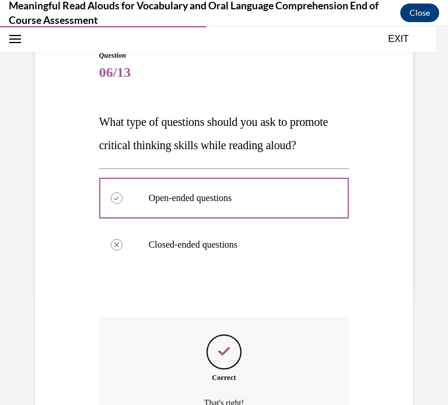
scroll to position [260, 0]
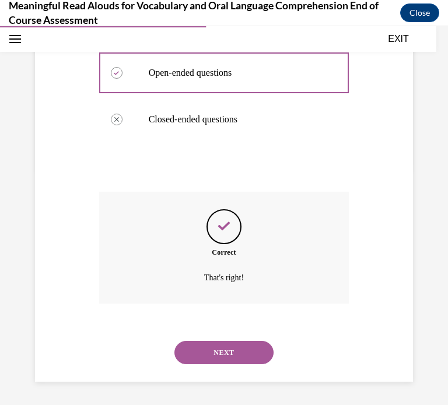
click at [216, 352] on button "NEXT" at bounding box center [223, 352] width 99 height 23
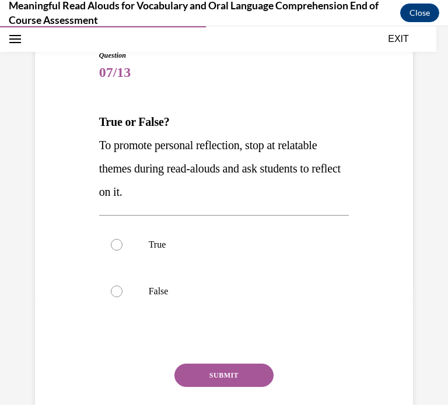
scroll to position [115, 0]
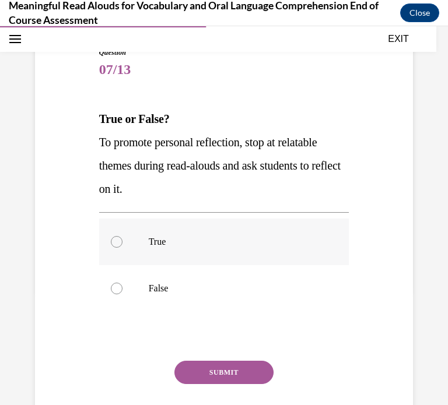
click at [174, 259] on label "True" at bounding box center [224, 242] width 250 height 47
click at [122, 248] on input "True" at bounding box center [117, 242] width 12 height 12
radio input "true"
click at [213, 368] on button "SUBMIT" at bounding box center [223, 372] width 99 height 23
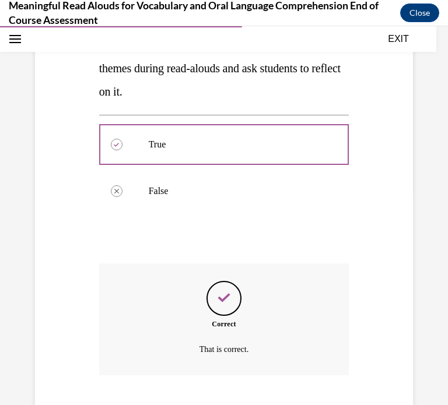
scroll to position [283, 0]
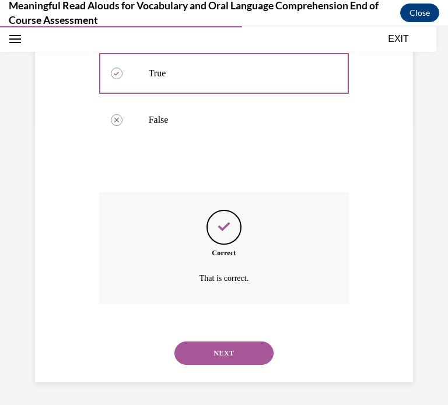
click at [203, 354] on button "NEXT" at bounding box center [223, 352] width 99 height 23
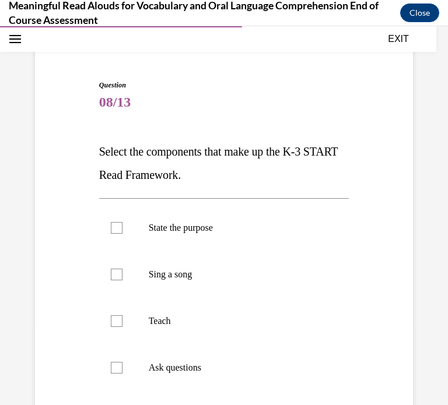
scroll to position [118, 0]
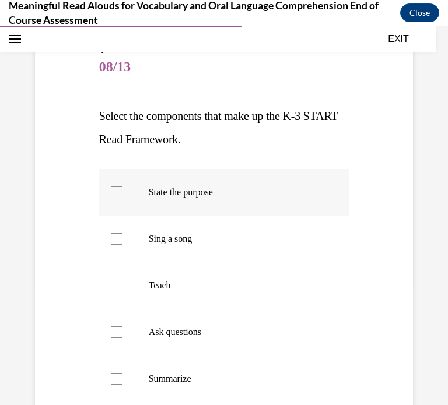
click at [146, 195] on label "State the purpose" at bounding box center [224, 192] width 250 height 47
click at [122, 195] on input "State the purpose" at bounding box center [117, 192] width 12 height 12
checkbox input "true"
click at [122, 287] on div at bounding box center [117, 286] width 12 height 12
click at [122, 287] on input "Teach" at bounding box center [117, 286] width 12 height 12
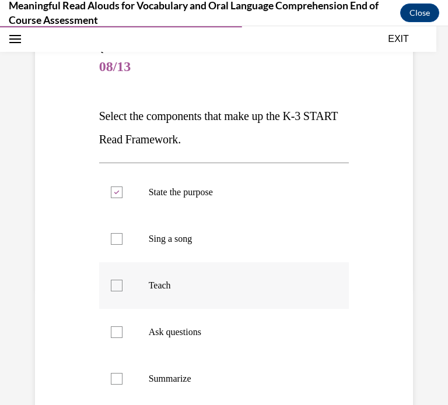
checkbox input "true"
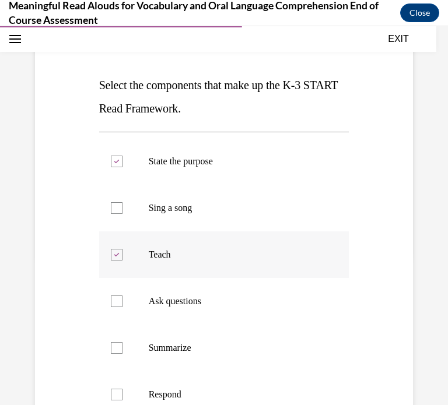
scroll to position [150, 0]
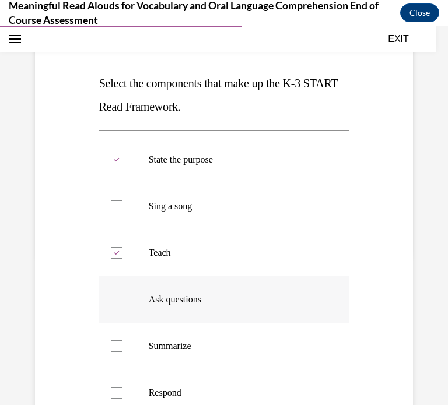
click at [122, 297] on div at bounding box center [117, 300] width 12 height 12
click at [122, 297] on input "Ask questions" at bounding box center [117, 300] width 12 height 12
checkbox input "true"
click at [125, 383] on label "Respond" at bounding box center [224, 392] width 250 height 47
click at [122, 387] on input "Respond" at bounding box center [117, 393] width 12 height 12
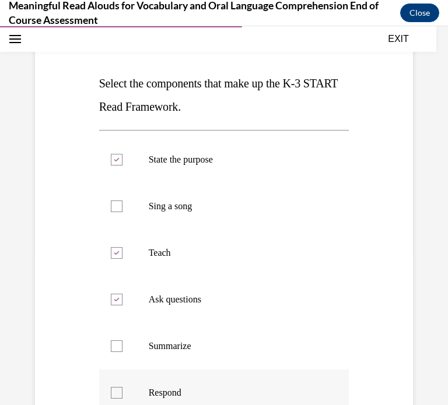
checkbox input "true"
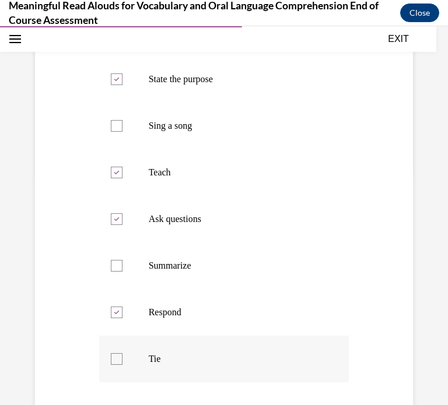
click at [123, 374] on label "Tie" at bounding box center [224, 359] width 250 height 47
click at [122, 365] on input "Tie" at bounding box center [117, 359] width 12 height 12
checkbox input "true"
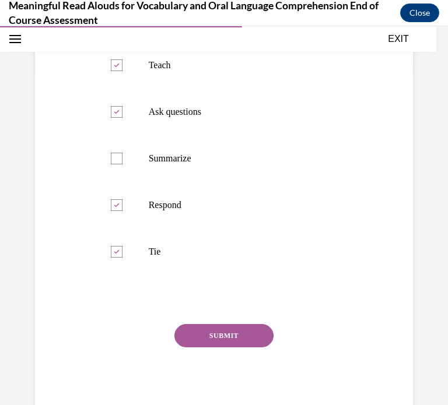
click at [222, 330] on button "SUBMIT" at bounding box center [223, 335] width 99 height 23
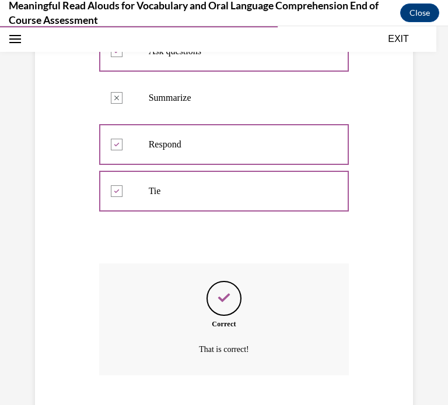
scroll to position [470, 0]
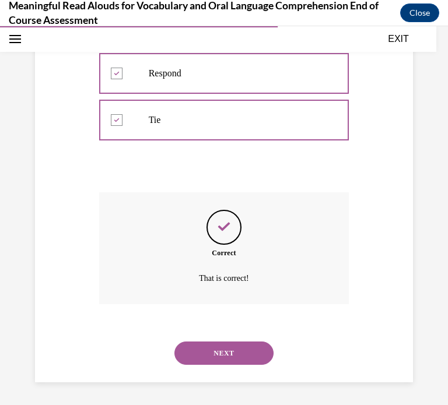
click at [213, 350] on button "NEXT" at bounding box center [223, 352] width 99 height 23
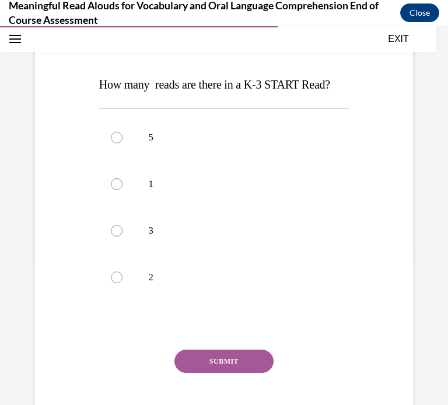
scroll to position [156, 0]
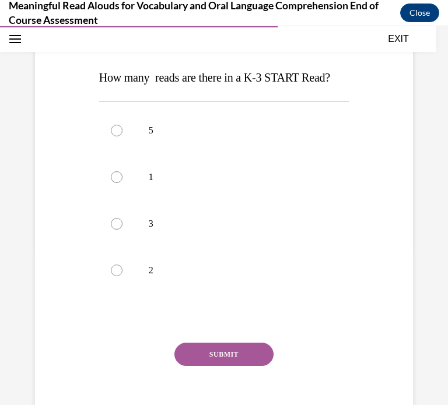
click at [165, 226] on p "3" at bounding box center [234, 224] width 171 height 12
click at [122, 226] on input "3" at bounding box center [117, 224] width 12 height 12
radio input "true"
click at [223, 350] on button "SUBMIT" at bounding box center [223, 354] width 99 height 23
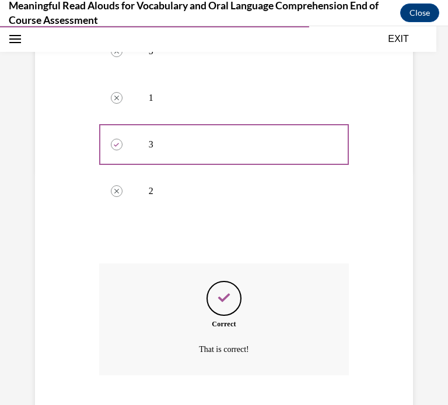
scroll to position [306, 0]
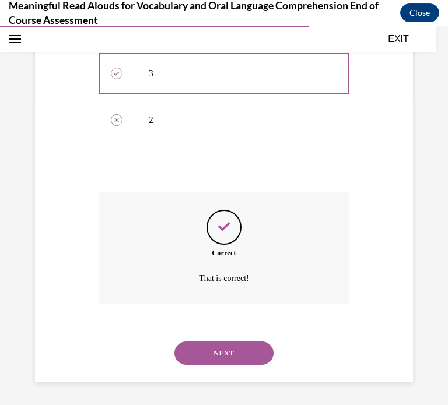
click at [218, 346] on button "NEXT" at bounding box center [223, 352] width 99 height 23
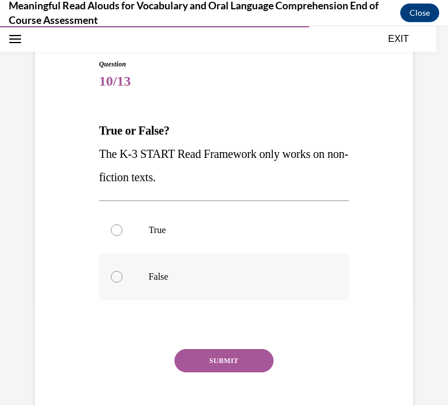
scroll to position [106, 0]
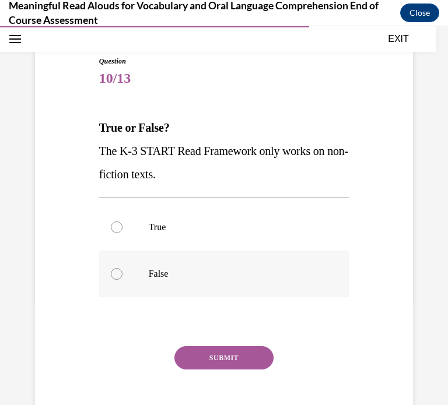
click at [175, 293] on label "False" at bounding box center [224, 274] width 250 height 47
click at [122, 280] on input "False" at bounding box center [117, 274] width 12 height 12
radio input "true"
click at [211, 355] on button "SUBMIT" at bounding box center [223, 357] width 99 height 23
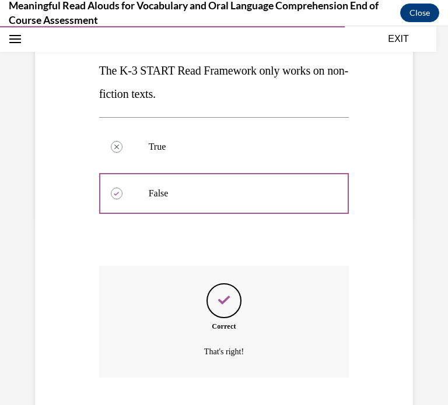
scroll to position [260, 0]
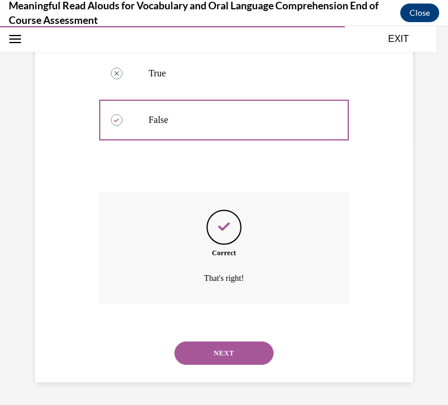
click at [200, 354] on button "NEXT" at bounding box center [223, 352] width 99 height 23
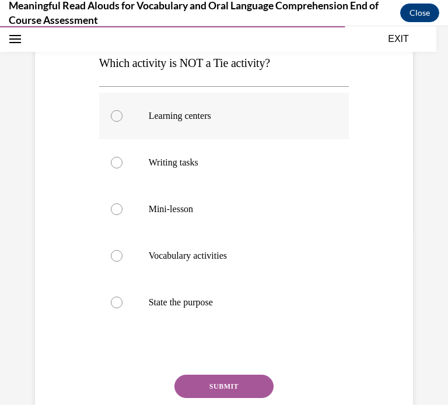
scroll to position [172, 0]
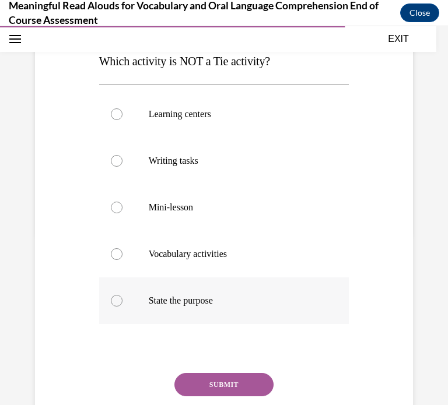
click at [153, 293] on label "State the purpose" at bounding box center [224, 300] width 250 height 47
click at [122, 295] on input "State the purpose" at bounding box center [117, 301] width 12 height 12
radio input "true"
click at [197, 372] on div "Question 11/13 Which activity is NOT a Tie activity? Learning centers Writing t…" at bounding box center [224, 229] width 250 height 479
click at [202, 384] on button "SUBMIT" at bounding box center [223, 384] width 99 height 23
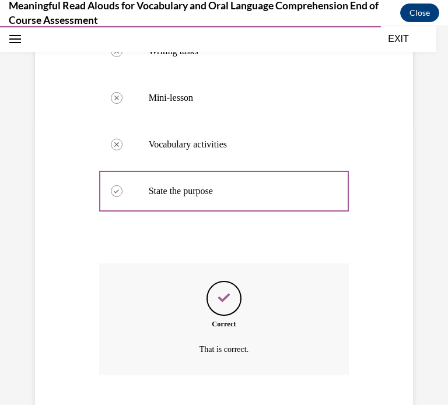
scroll to position [353, 0]
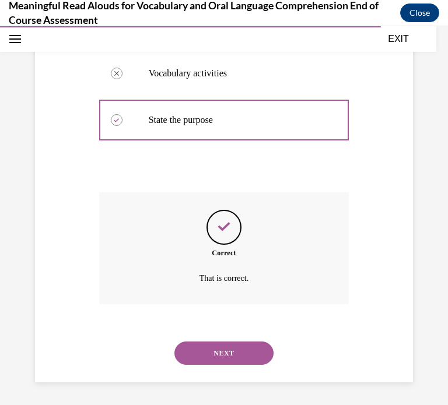
click at [208, 353] on button "NEXT" at bounding box center [223, 352] width 99 height 23
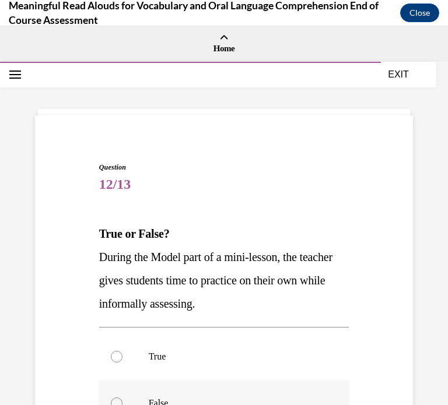
click at [136, 394] on label "False" at bounding box center [224, 403] width 250 height 47
click at [122, 397] on input "False" at bounding box center [117, 403] width 12 height 12
radio input "true"
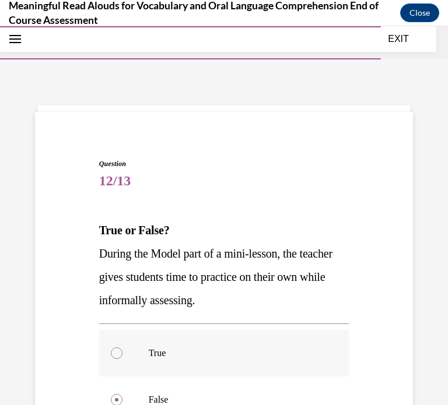
scroll to position [189, 0]
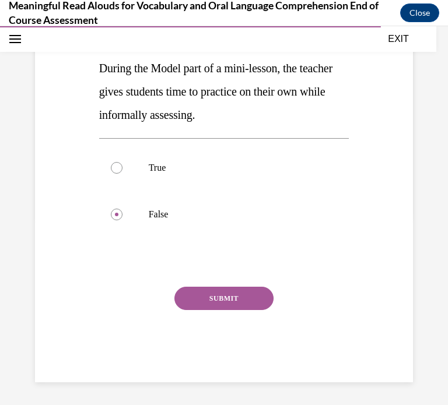
click at [216, 300] on button "SUBMIT" at bounding box center [223, 298] width 99 height 23
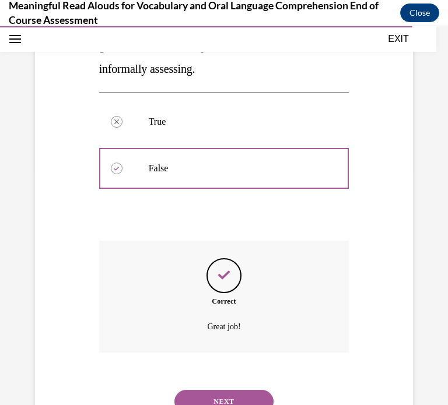
scroll to position [283, 0]
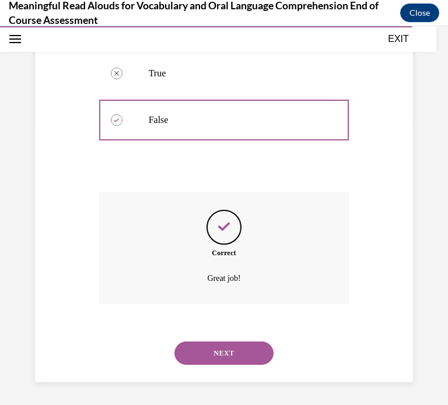
click at [179, 347] on button "NEXT" at bounding box center [223, 352] width 99 height 23
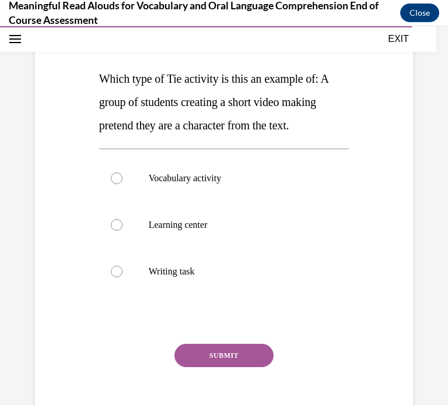
scroll to position [212, 0]
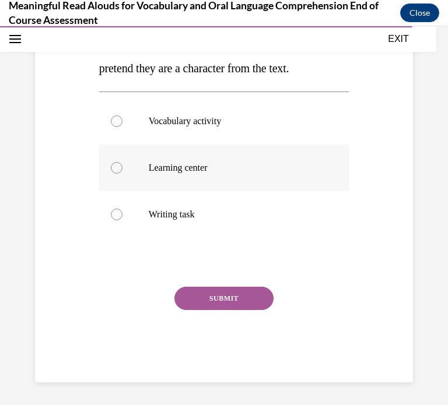
click at [158, 171] on p "Learning center" at bounding box center [234, 168] width 171 height 12
click at [122, 171] on input "Learning center" at bounding box center [117, 168] width 12 height 12
radio input "true"
click at [251, 297] on button "SUBMIT" at bounding box center [223, 298] width 99 height 23
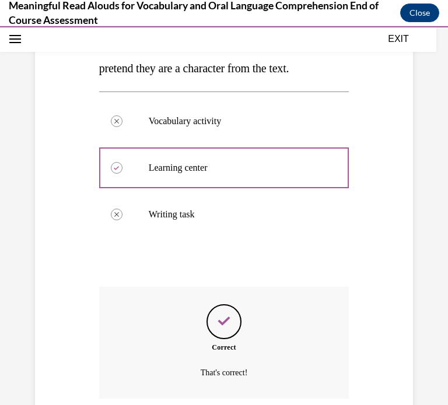
scroll to position [306, 0]
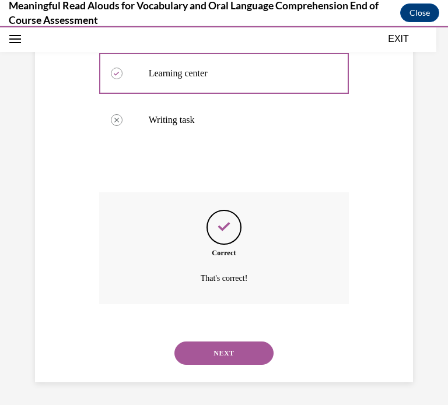
click at [193, 359] on button "NEXT" at bounding box center [223, 352] width 99 height 23
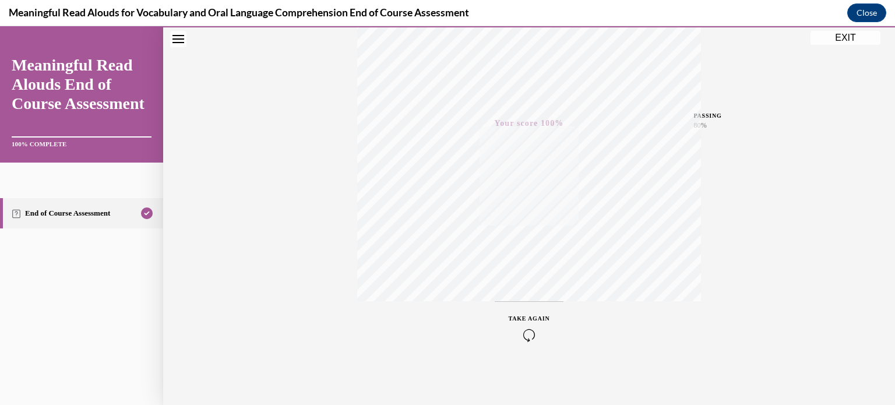
scroll to position [218, 0]
click at [855, 43] on button "EXIT" at bounding box center [846, 38] width 70 height 14
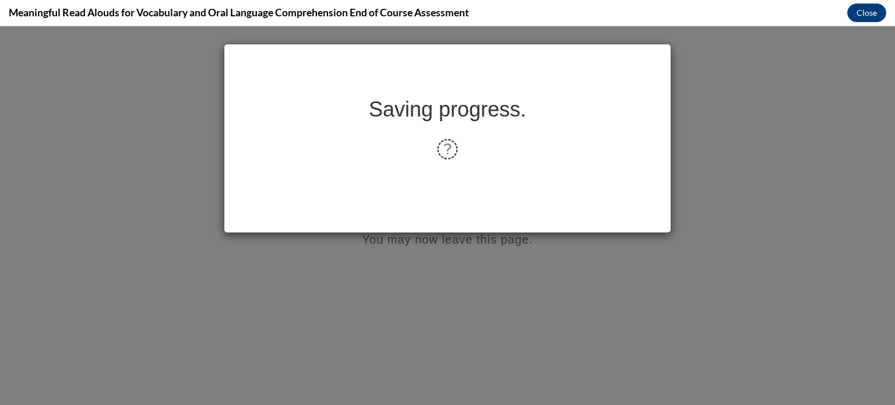
scroll to position [0, 0]
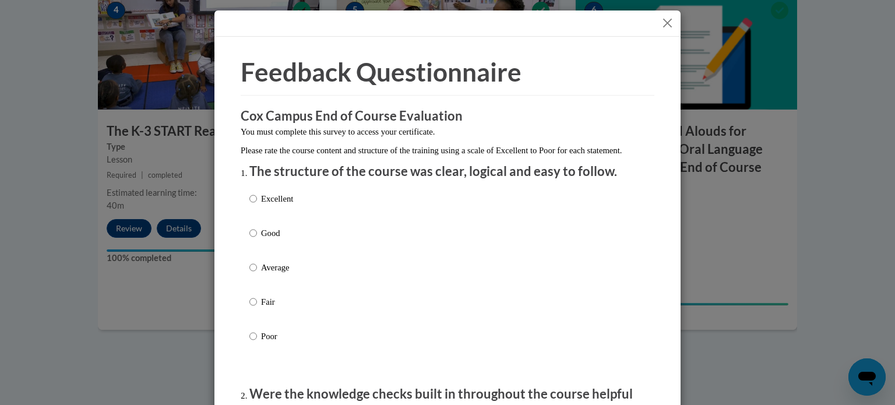
click at [275, 239] on p "Good" at bounding box center [277, 233] width 32 height 13
click at [257, 239] on input "Good" at bounding box center [253, 233] width 8 height 13
radio input "true"
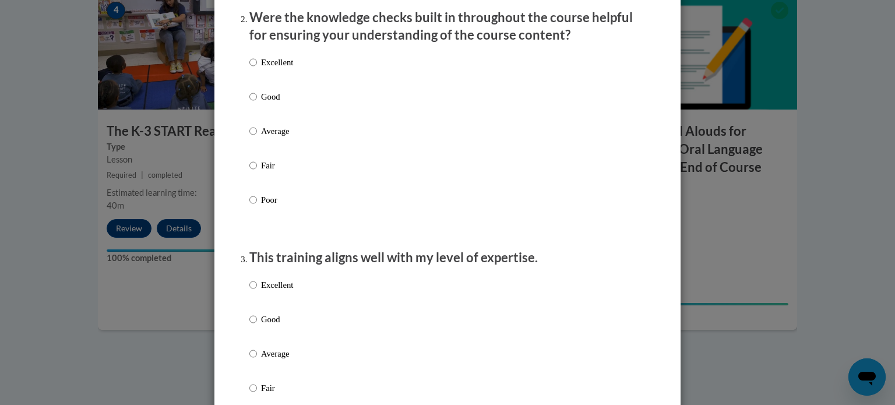
scroll to position [378, 0]
click at [268, 102] on p "Good" at bounding box center [277, 95] width 32 height 13
click at [257, 102] on input "Good" at bounding box center [253, 95] width 8 height 13
radio input "true"
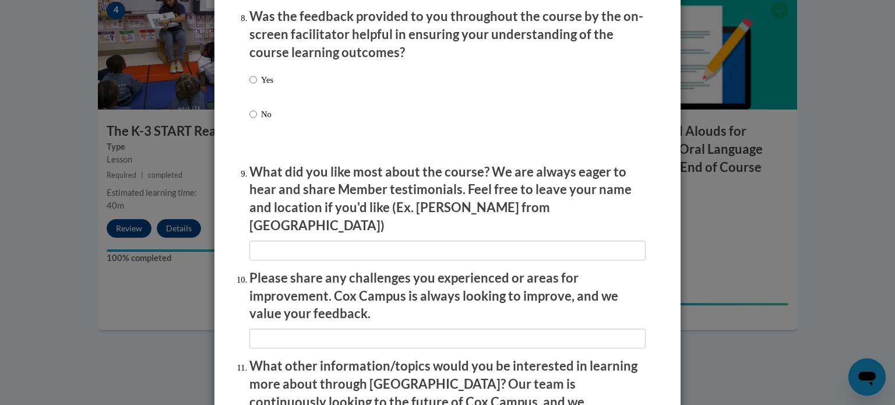
scroll to position [2021, 0]
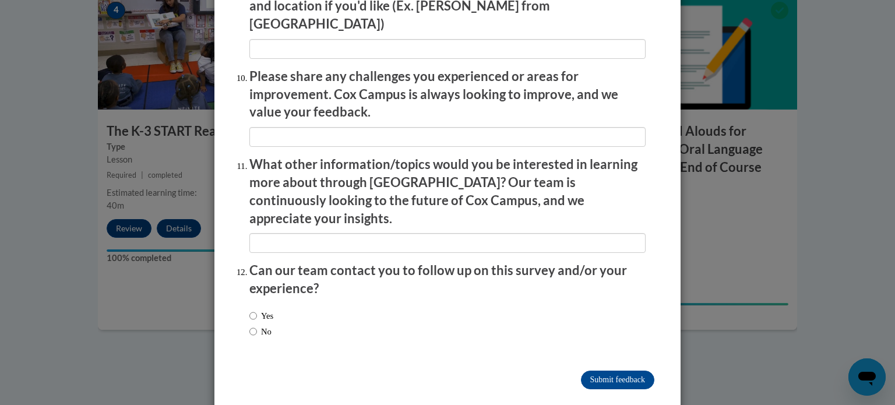
click at [266, 325] on label "No" at bounding box center [260, 331] width 22 height 13
click at [257, 325] on input "No" at bounding box center [253, 331] width 8 height 13
radio input "true"
click at [596, 371] on input "Submit feedback" at bounding box center [617, 380] width 73 height 19
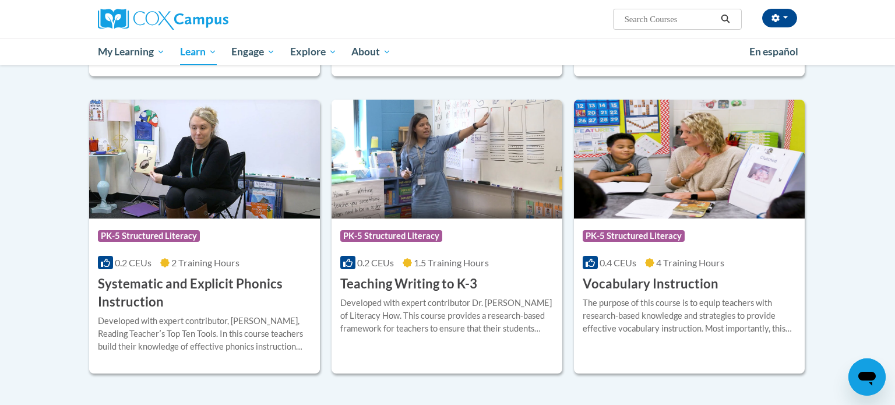
scroll to position [1455, 0]
